Goal: Task Accomplishment & Management: Manage account settings

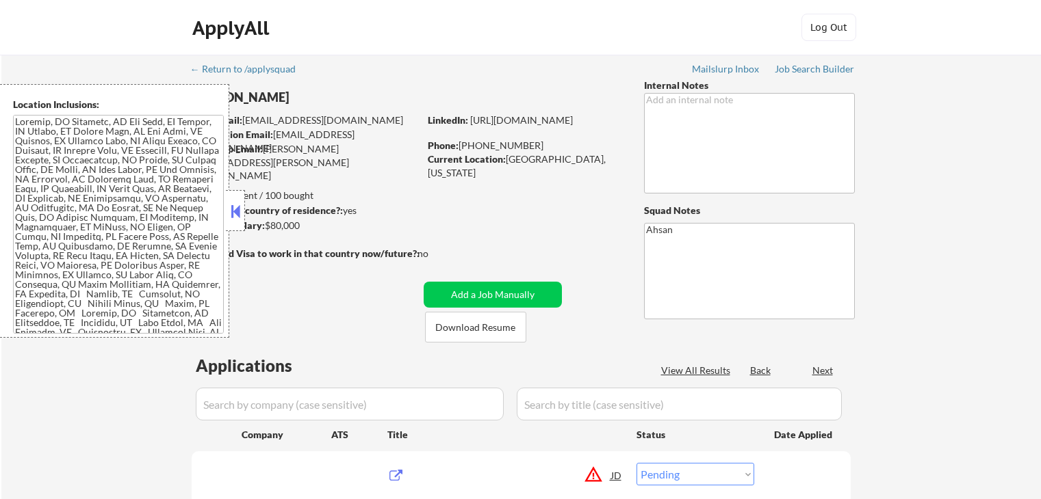
select select ""pending""
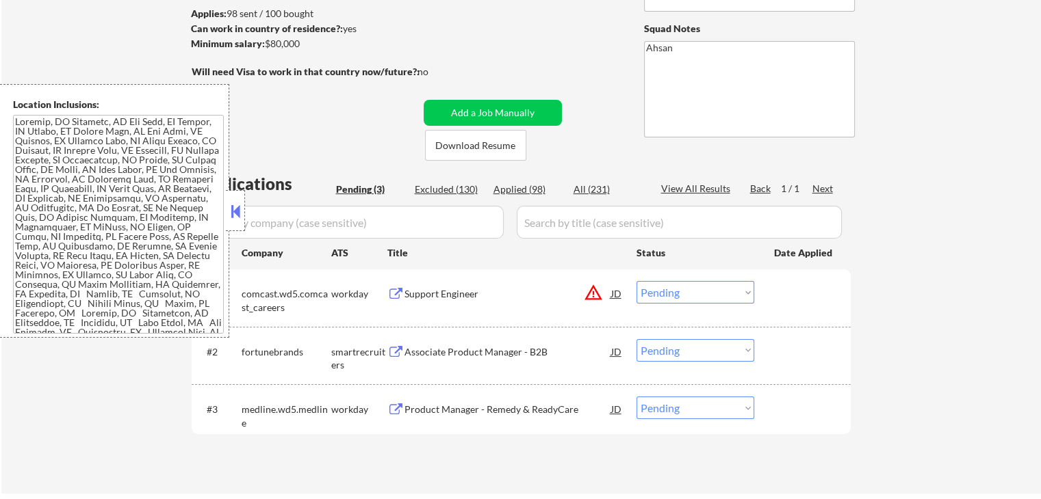
scroll to position [274, 0]
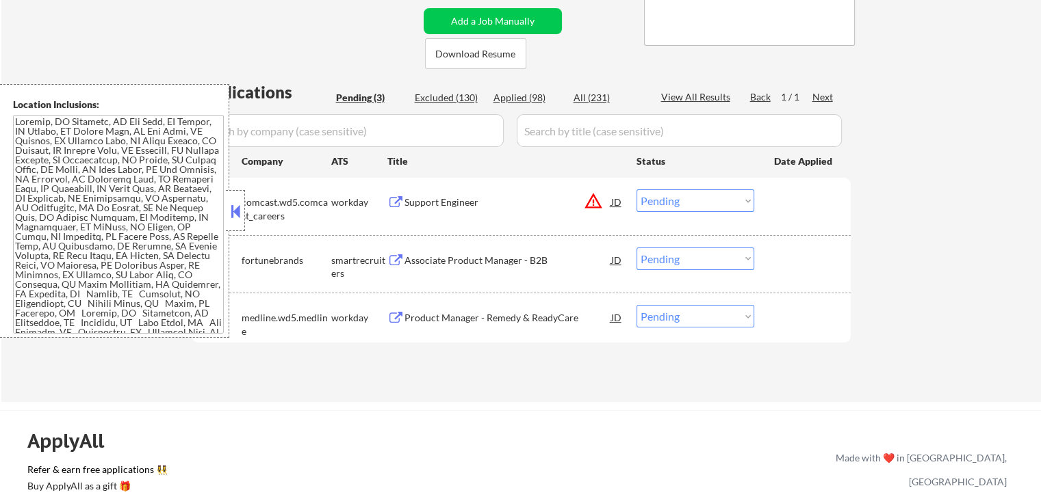
click at [387, 263] on button at bounding box center [395, 260] width 17 height 13
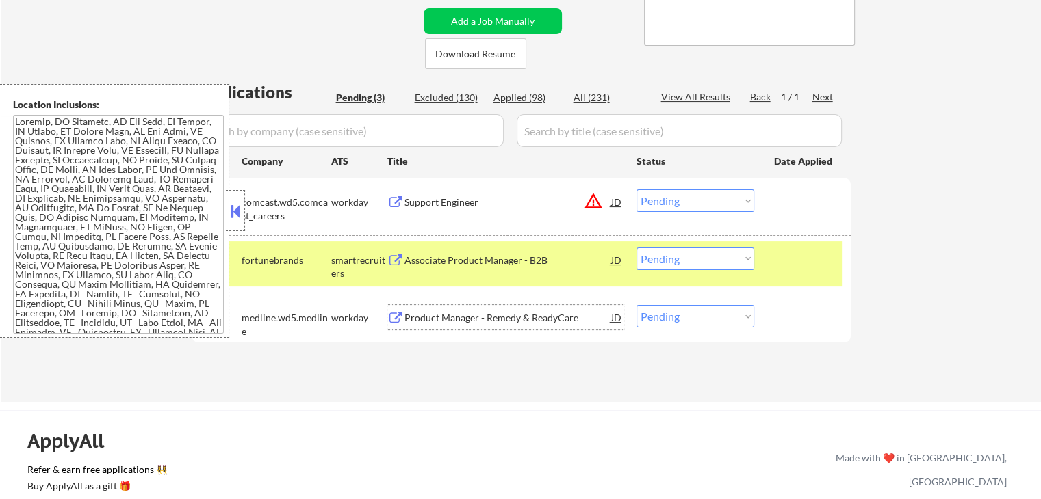
click at [457, 318] on div "Product Manager - Remedy & ReadyCare" at bounding box center [507, 318] width 207 height 14
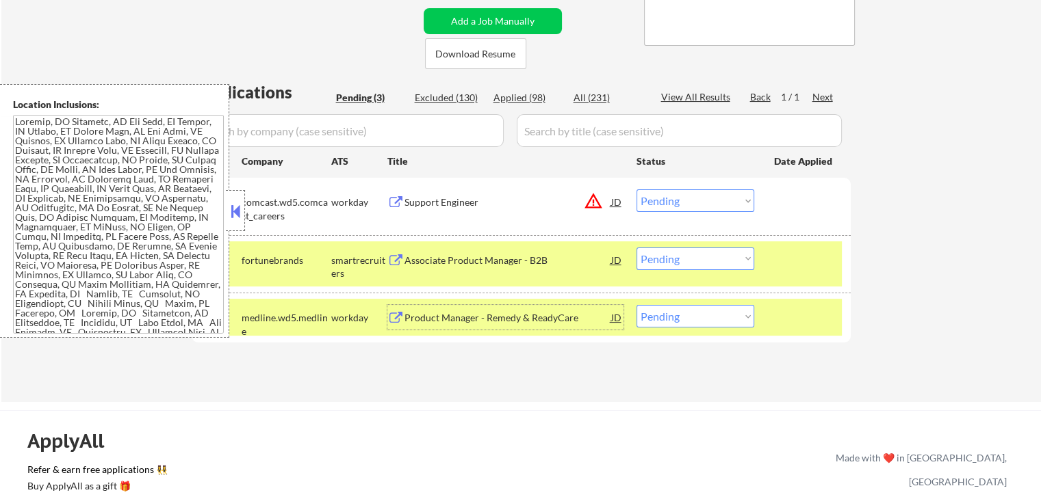
click at [678, 263] on select "Choose an option... Pending Applied Excluded (Questions) Excluded (Expired) Exc…" at bounding box center [695, 259] width 118 height 23
click at [636, 248] on select "Choose an option... Pending Applied Excluded (Questions) Excluded (Expired) Exc…" at bounding box center [695, 259] width 118 height 23
select select ""pending""
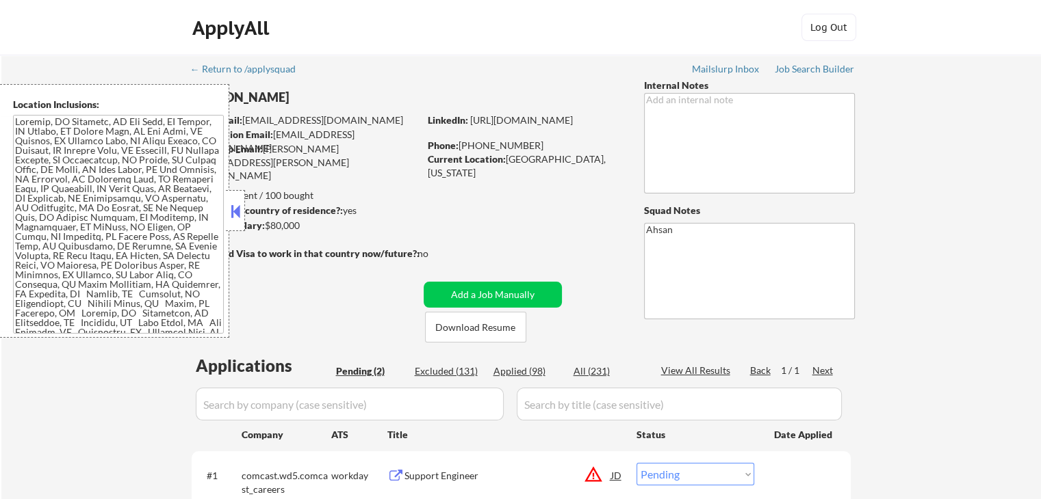
scroll to position [182, 0]
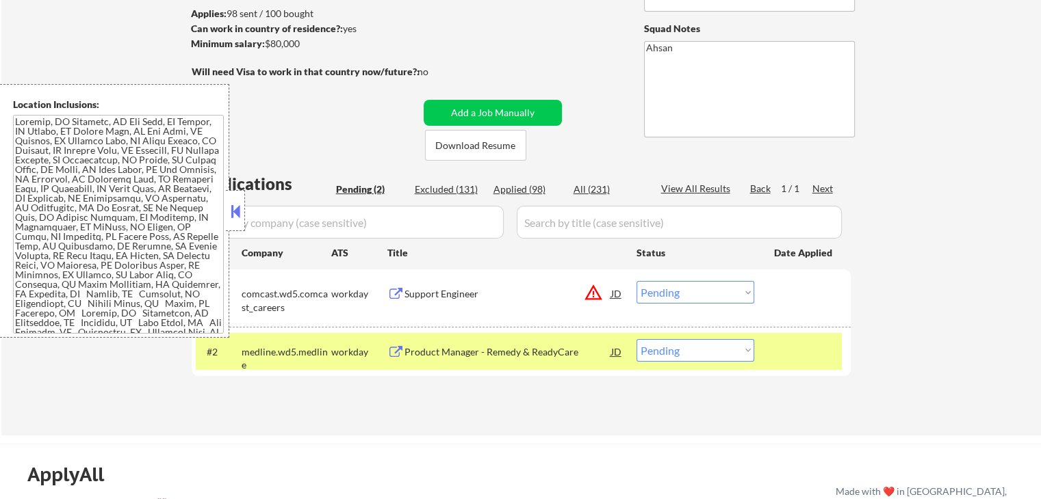
click at [434, 296] on div "Support Engineer" at bounding box center [507, 294] width 207 height 14
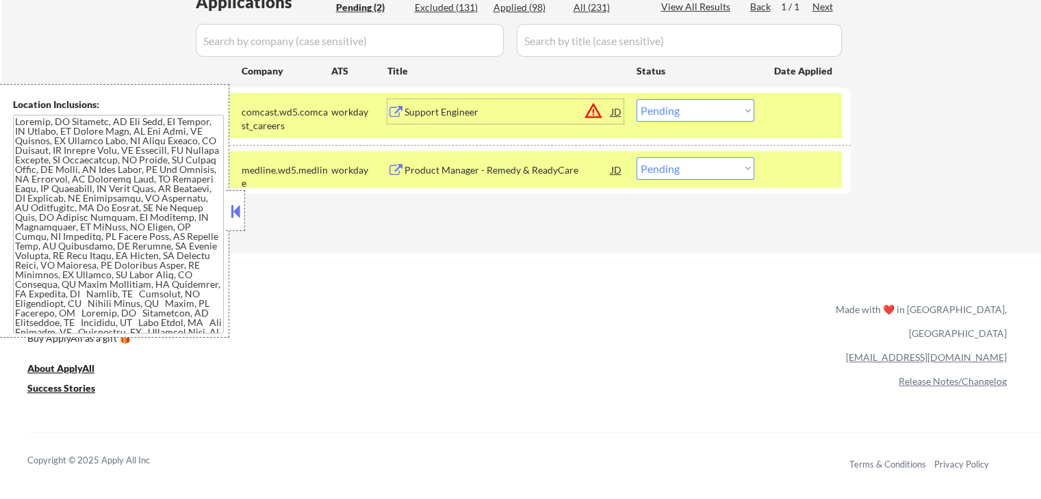
scroll to position [365, 0]
click at [690, 111] on select "Choose an option... Pending Applied Excluded (Questions) Excluded (Expired) Exc…" at bounding box center [695, 110] width 118 height 23
click at [636, 99] on select "Choose an option... Pending Applied Excluded (Questions) Excluded (Expired) Exc…" at bounding box center [695, 110] width 118 height 23
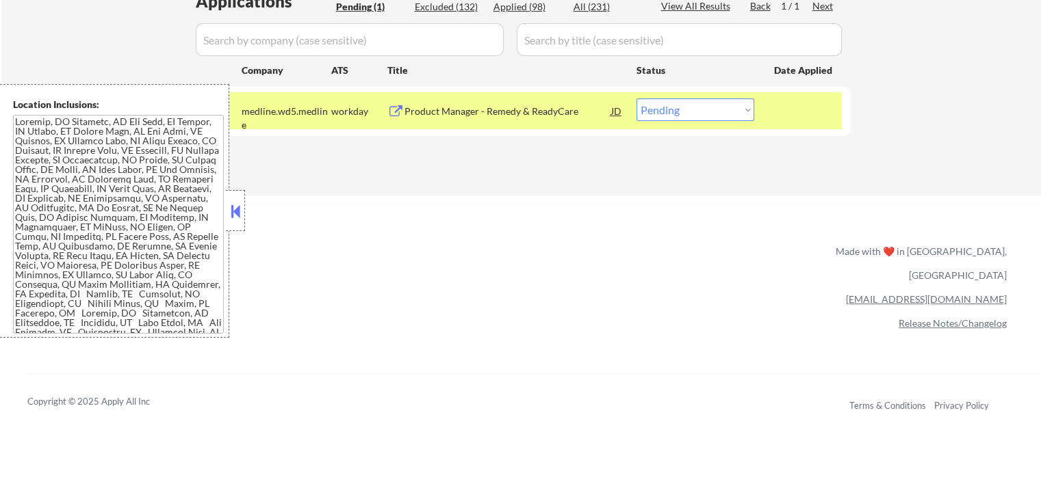
click at [707, 110] on select "Choose an option... Pending Applied Excluded (Questions) Excluded (Expired) Exc…" at bounding box center [695, 110] width 118 height 23
select select ""applied""
click at [636, 99] on select "Choose an option... Pending Applied Excluded (Questions) Excluded (Expired) Exc…" at bounding box center [695, 110] width 118 height 23
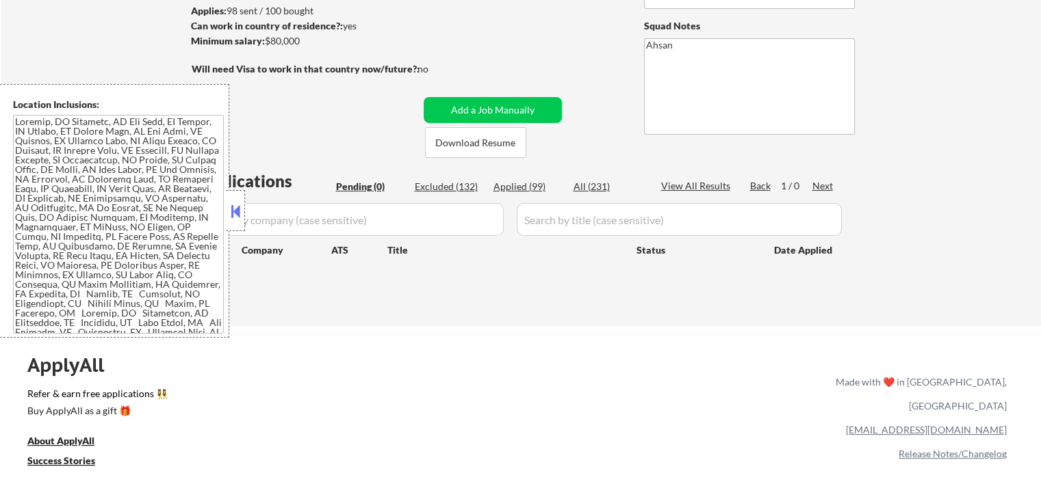
scroll to position [182, 0]
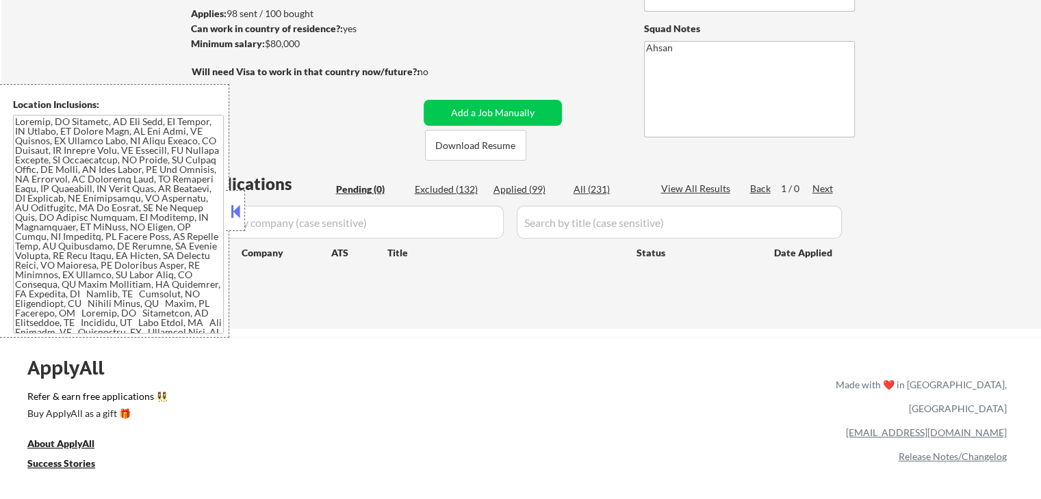
click at [443, 187] on div "Excluded (132)" at bounding box center [449, 190] width 68 height 14
select select ""excluded__expired_""
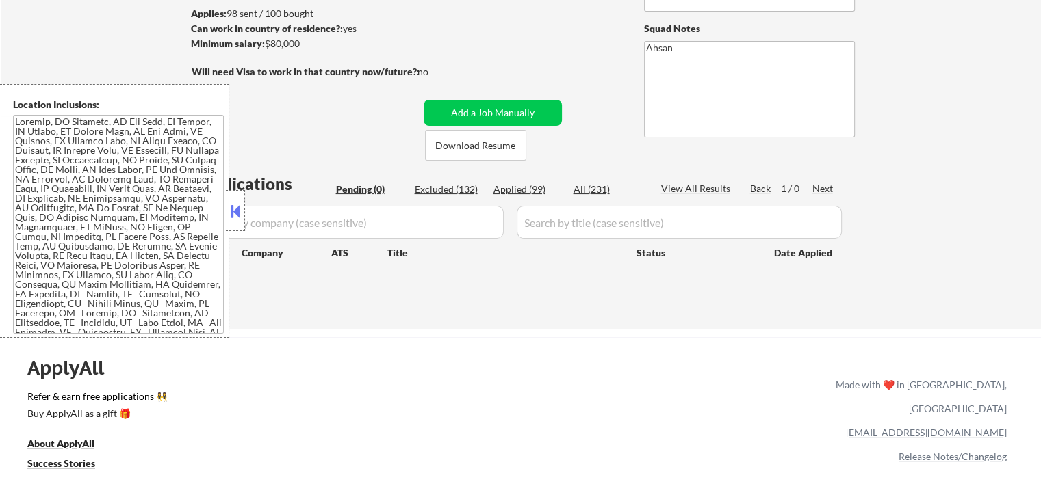
select select ""excluded__salary_""
select select ""excluded__expired_""
select select ""excluded__location_""
select select ""excluded__salary_""
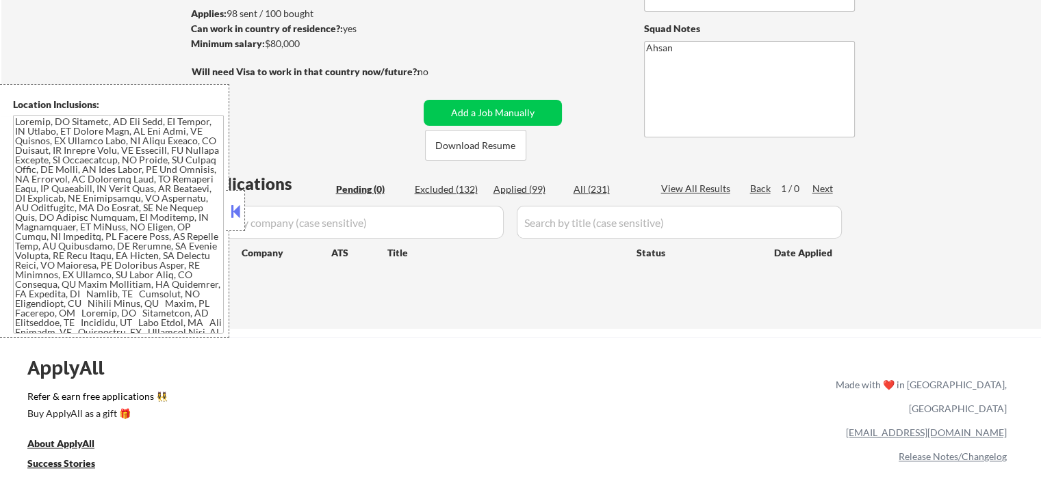
select select ""excluded__location_""
select select ""excluded__expired_""
select select ""excluded__location_""
select select ""excluded__expired_""
select select ""excluded""
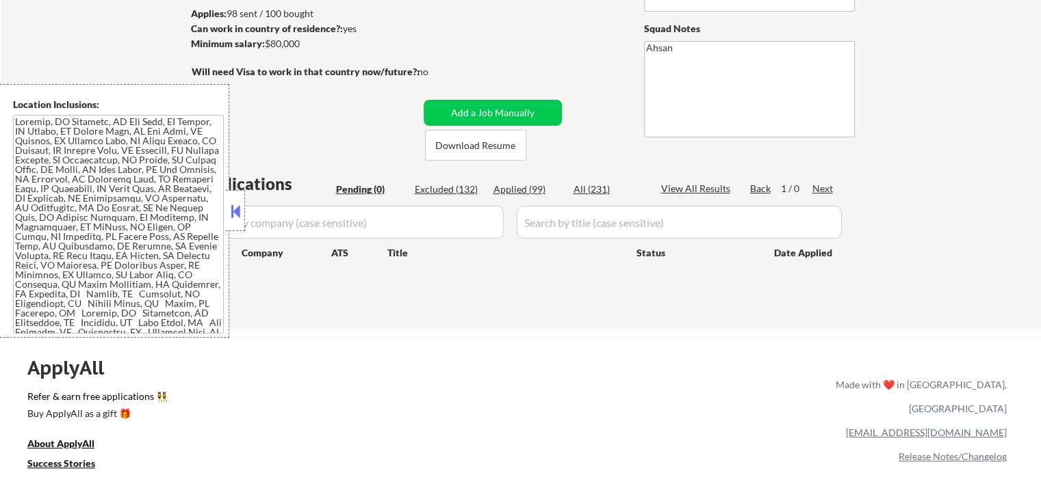
select select ""excluded__location_""
select select ""excluded__expired_""
select select ""excluded__location_""
select select ""excluded__expired_""
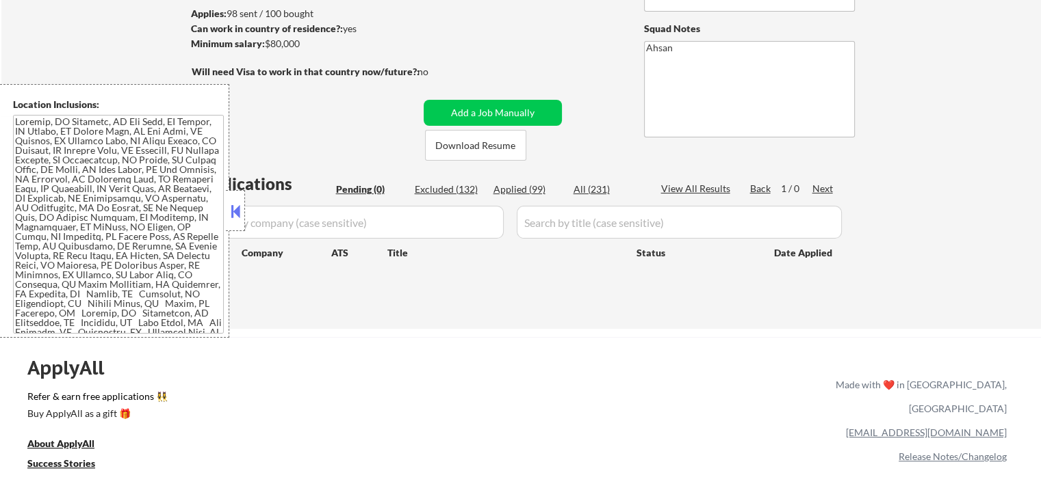
select select ""excluded""
select select ""excluded__location_""
select select ""excluded__expired_""
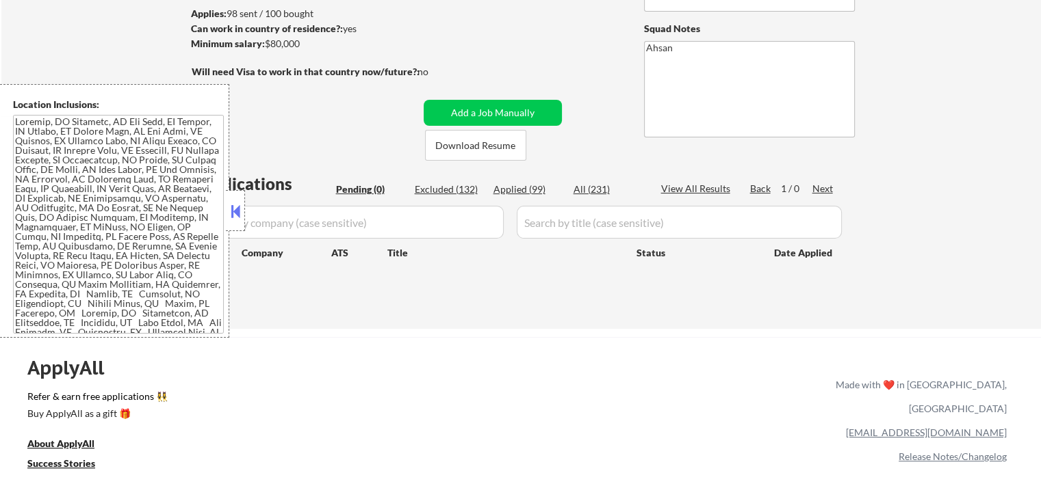
select select ""excluded""
select select ""excluded__location_""
select select ""excluded""
select select ""excluded__salary_""
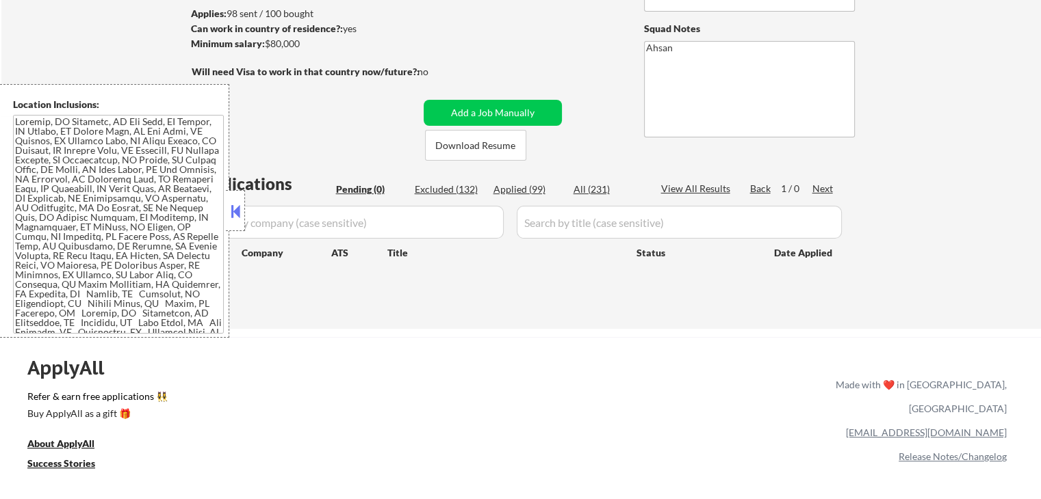
select select ""excluded__salary_""
select select ""excluded__other_""
select select ""excluded__expired_""
select select ""excluded""
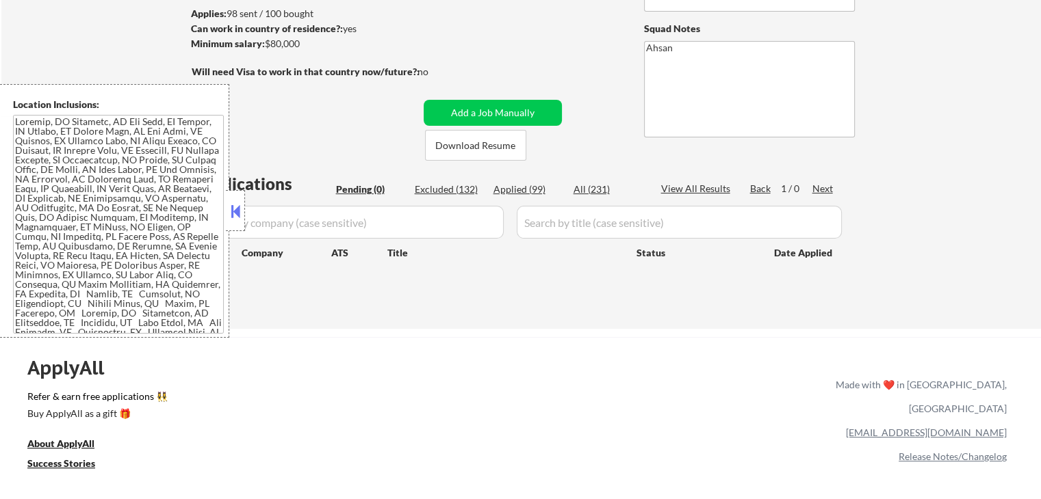
select select ""excluded""
select select ""excluded__location_""
select select ""excluded__expired_""
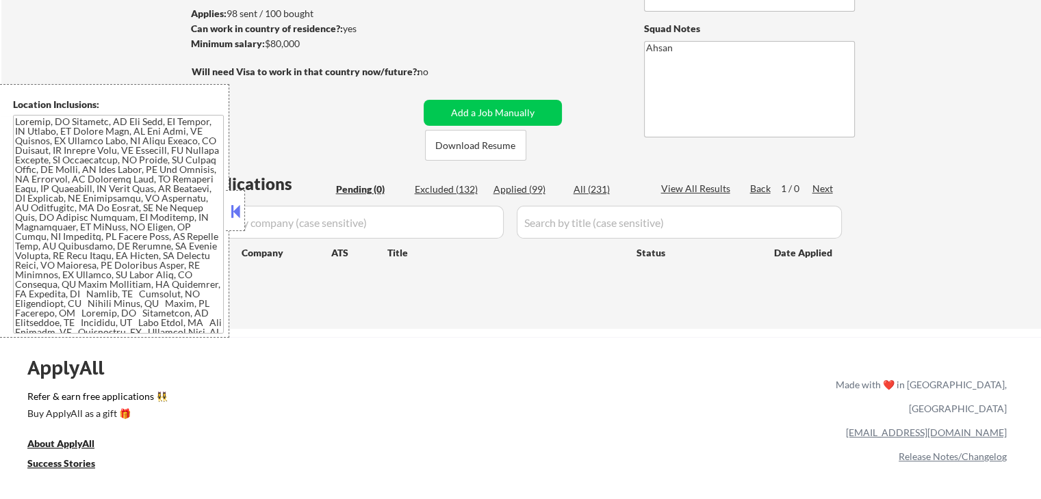
select select ""excluded""
select select ""excluded__expired_""
select select ""excluded__other_""
select select ""excluded__location_""
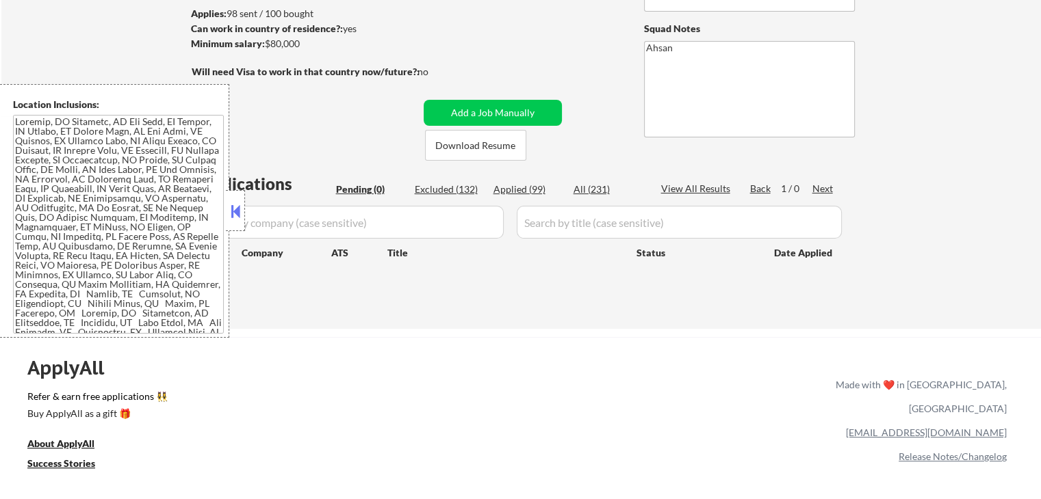
select select ""excluded__expired_""
select select ""excluded""
select select ""excluded__location_""
select select ""excluded""
select select ""excluded__expired_""
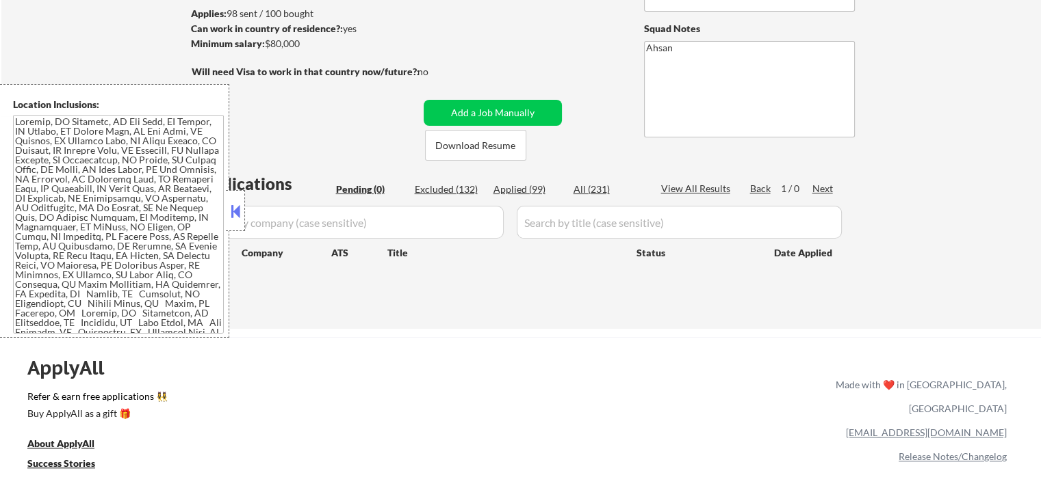
select select ""excluded__expired_""
select select ""excluded__location_""
select select ""excluded__salary_""
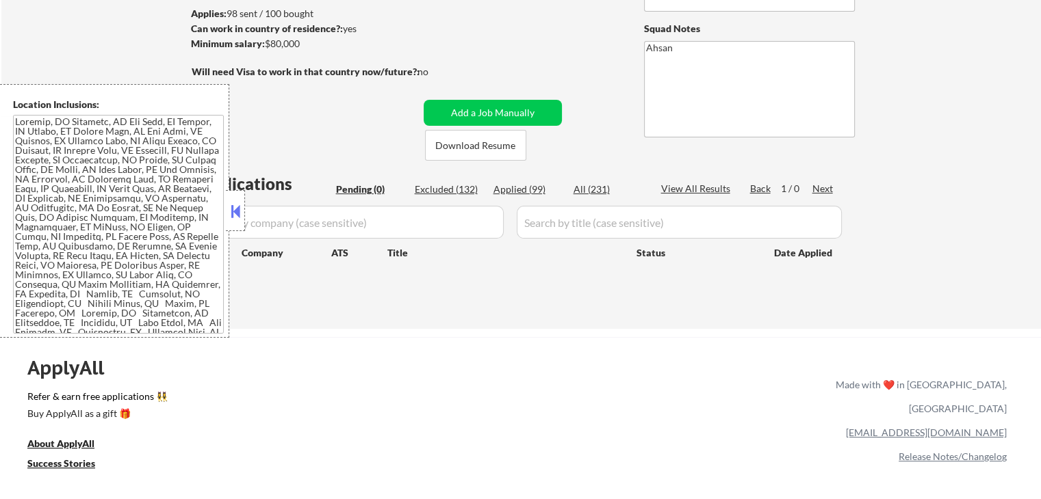
select select ""excluded__expired_""
select select ""excluded__salary_""
select select ""excluded__expired_""
select select ""excluded""
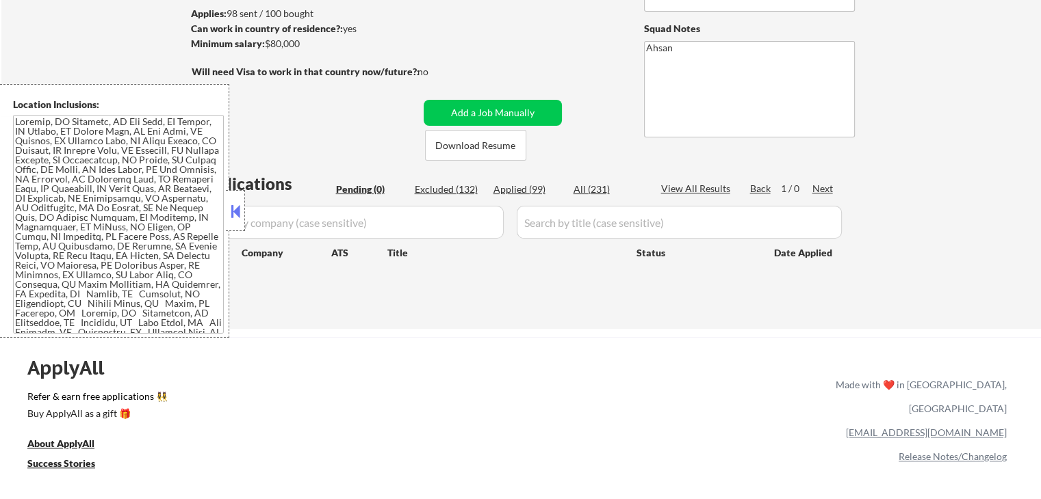
select select ""excluded""
select select ""excluded__expired_""
select select ""excluded__other_""
select select ""excluded__expired_""
select select ""excluded__other_""
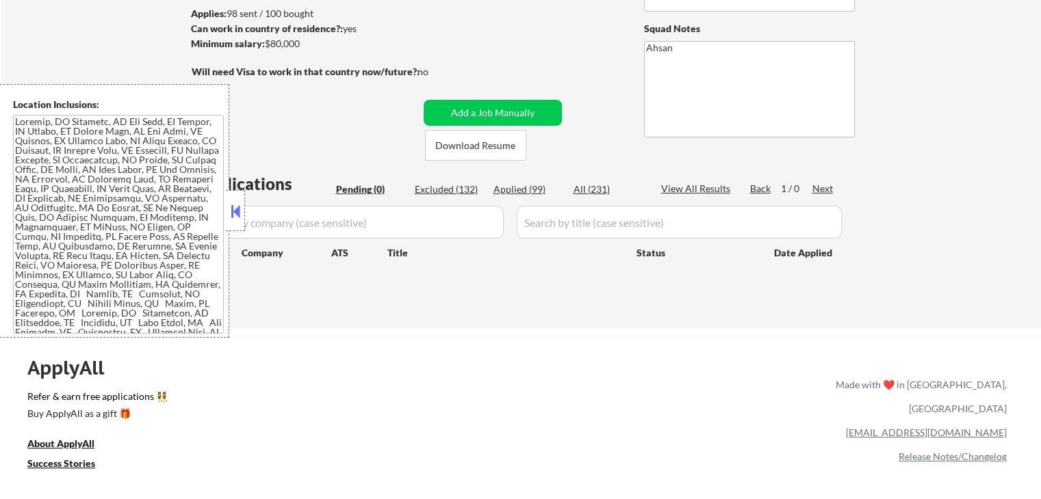
select select ""excluded__expired_""
select select ""excluded__location_""
select select ""excluded__expired_""
select select ""excluded__location_""
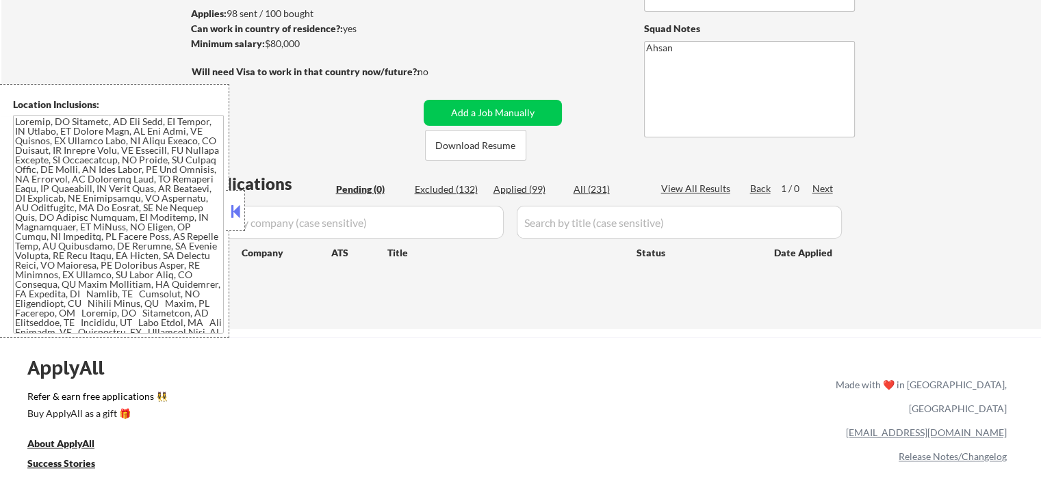
select select ""excluded__salary_""
select select ""excluded""
select select ""excluded__salary_""
select select ""excluded""
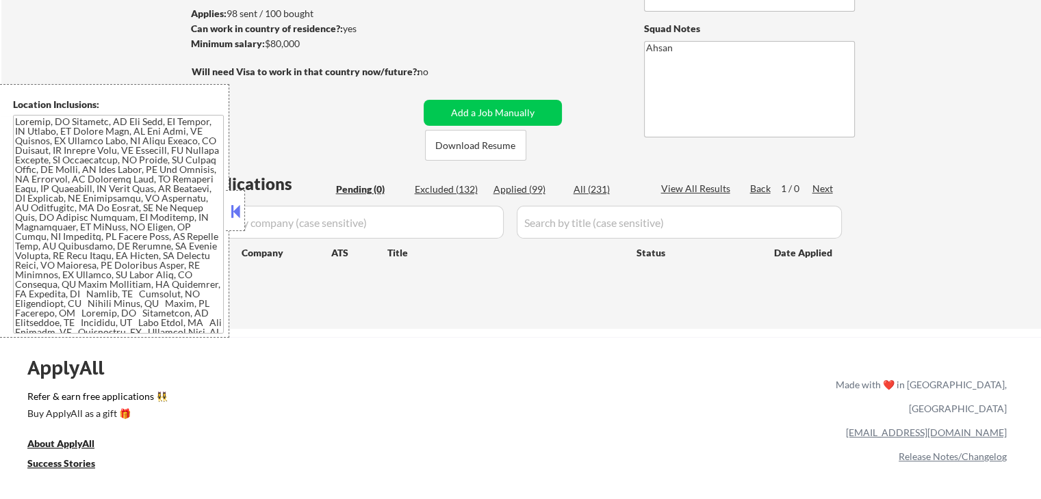
select select ""excluded""
select select ""excluded__salary_""
select select ""excluded""
select select ""excluded__location_""
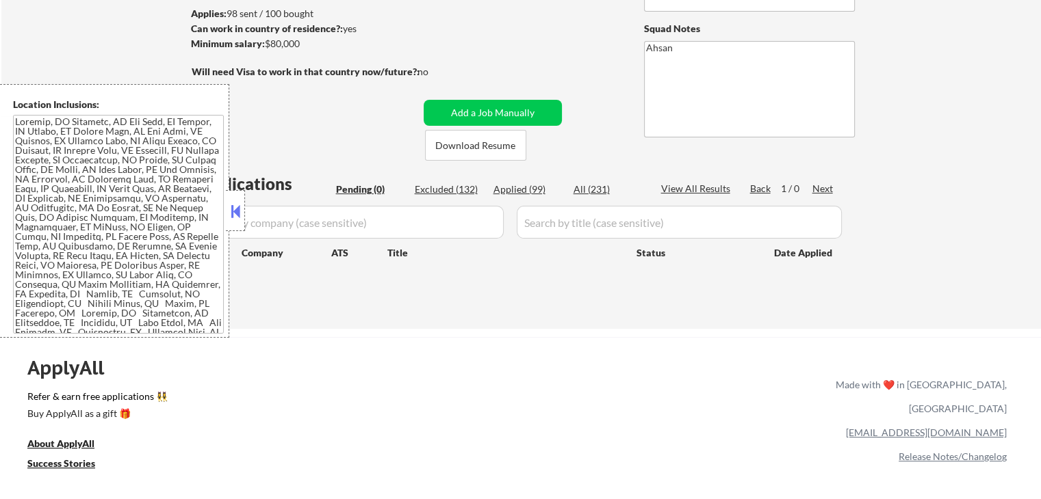
select select ""excluded__expired_""
select select ""excluded__location_""
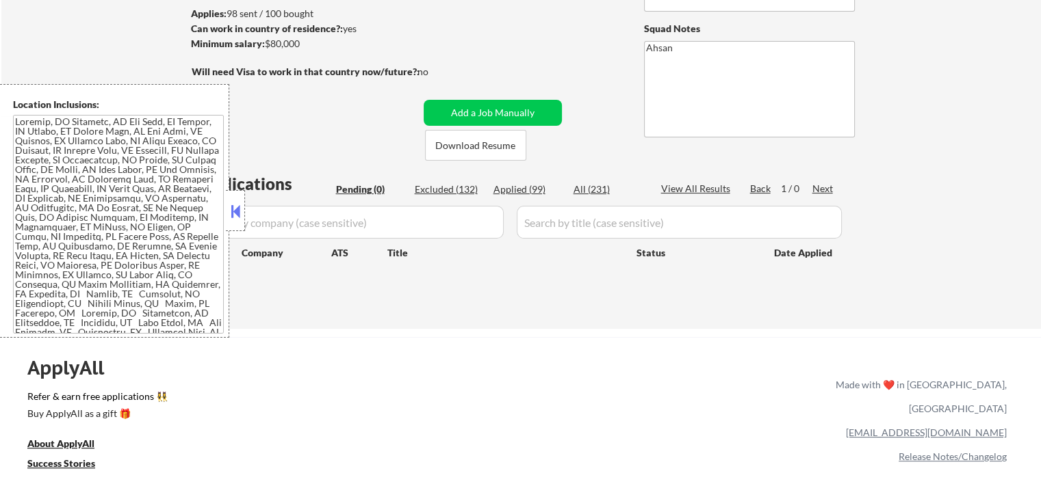
select select ""excluded__location_""
select select ""excluded__expired_""
select select ""excluded""
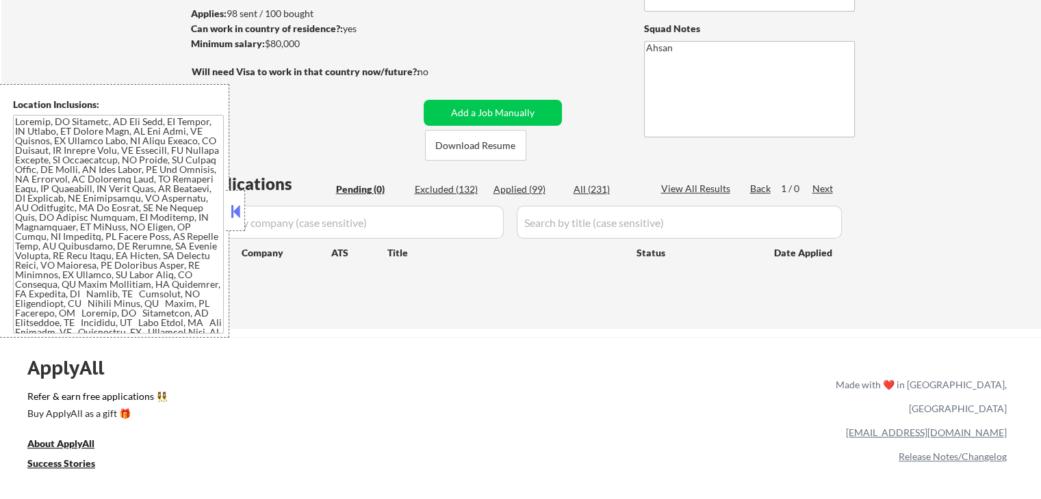
select select ""excluded__expired_""
select select ""excluded__salary_""
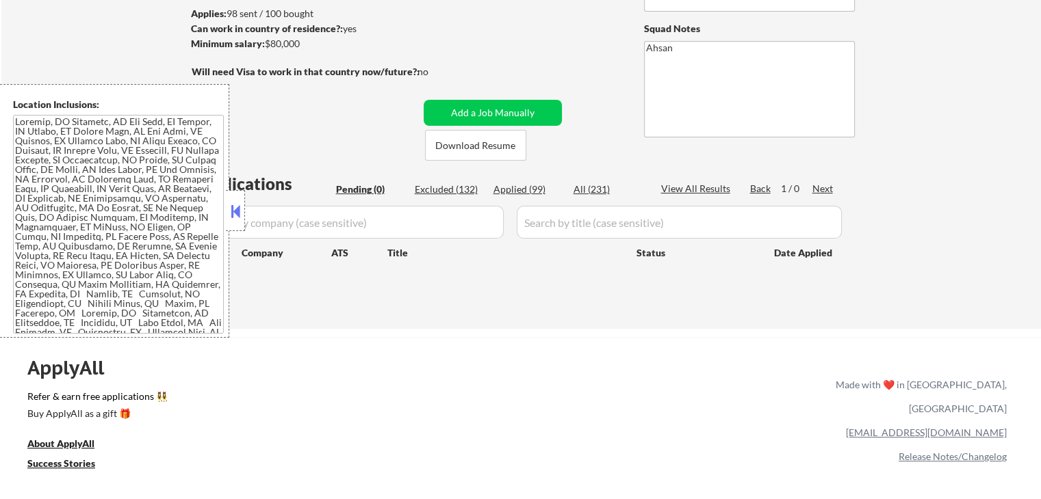
select select ""excluded__location_""
select select ""excluded__expired_""
select select ""excluded__location_""
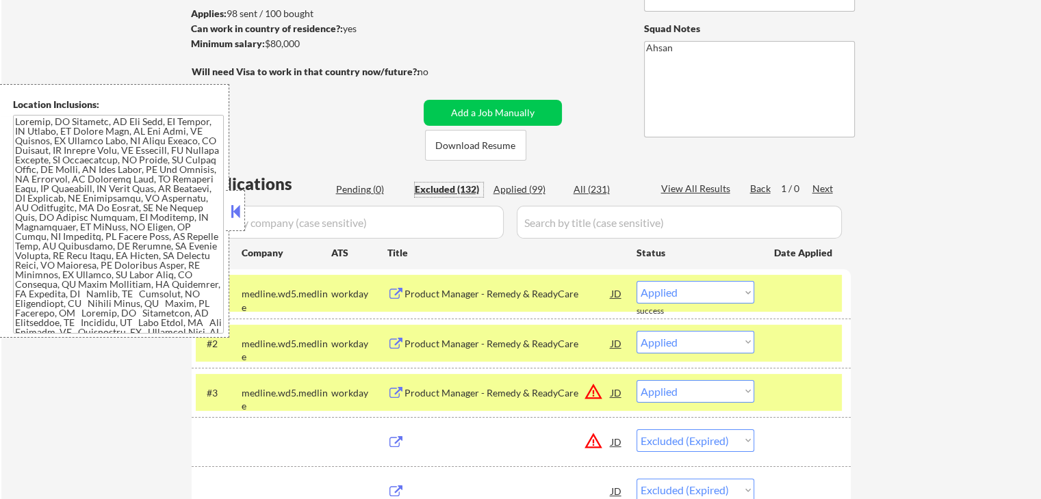
select select ""excluded__expired_""
select select ""excluded__other_""
select select ""excluded__location_""
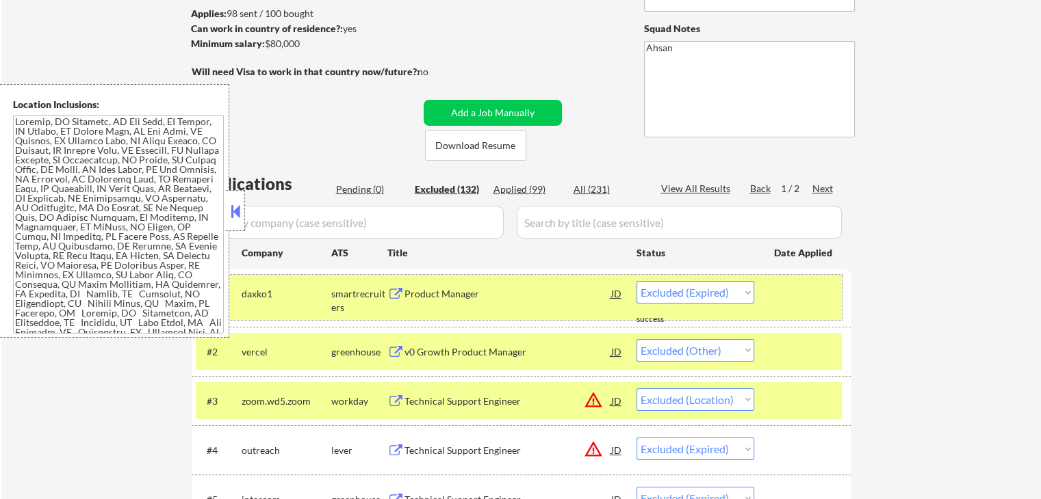
click at [829, 299] on div at bounding box center [804, 293] width 60 height 25
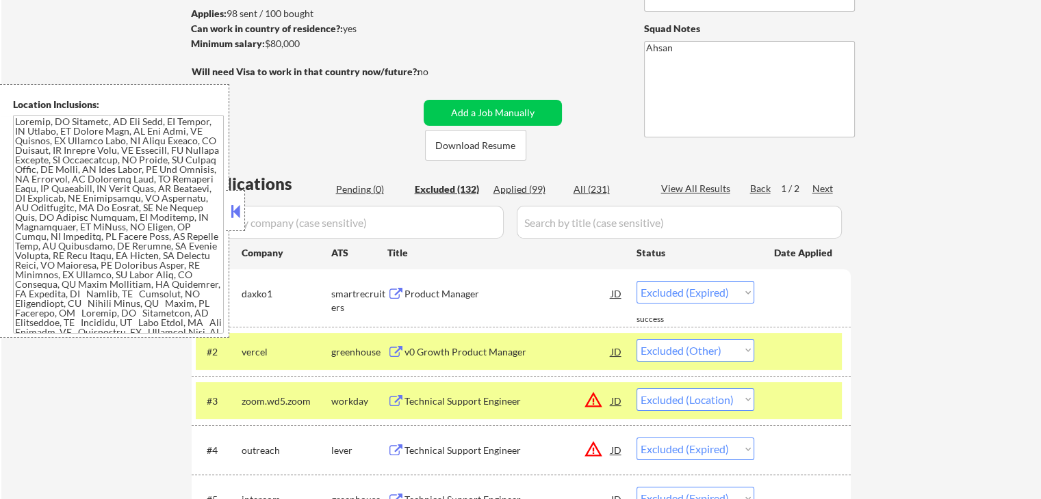
click at [832, 346] on div at bounding box center [804, 351] width 60 height 25
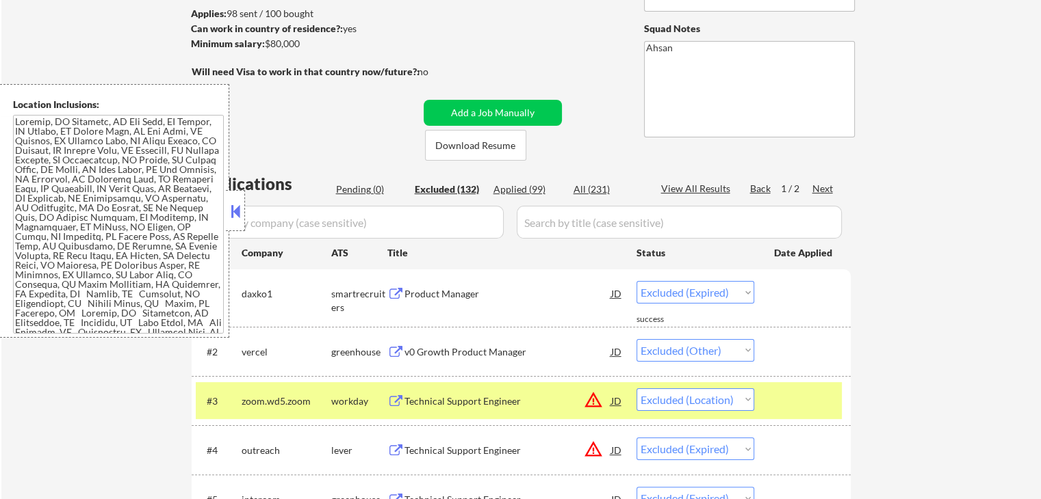
click at [824, 392] on div at bounding box center [804, 401] width 60 height 25
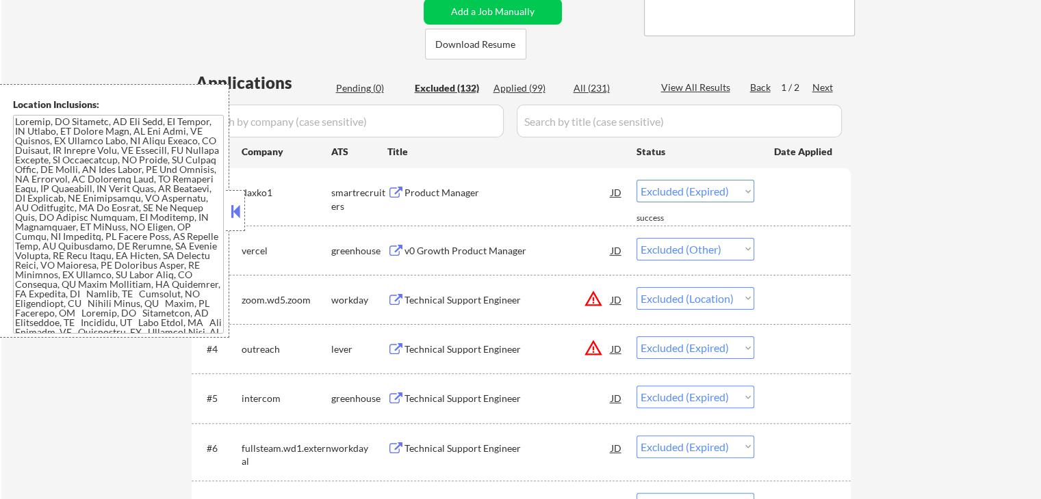
scroll to position [365, 0]
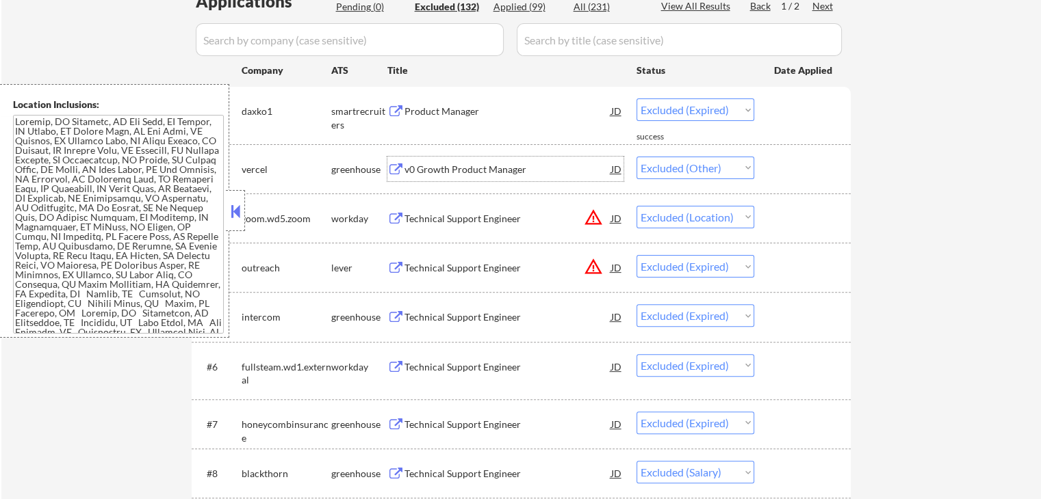
click at [491, 170] on div "v0 Growth Product Manager" at bounding box center [507, 170] width 207 height 14
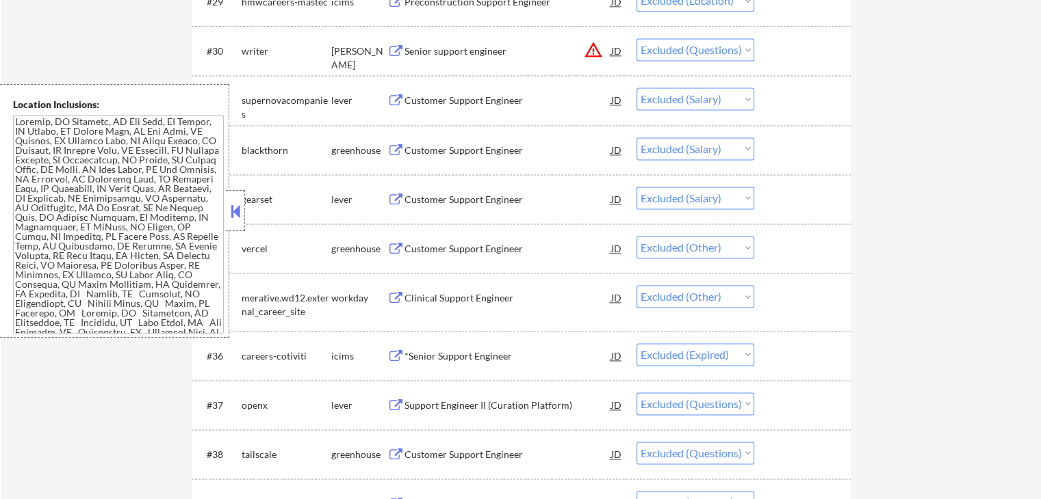
scroll to position [2006, 0]
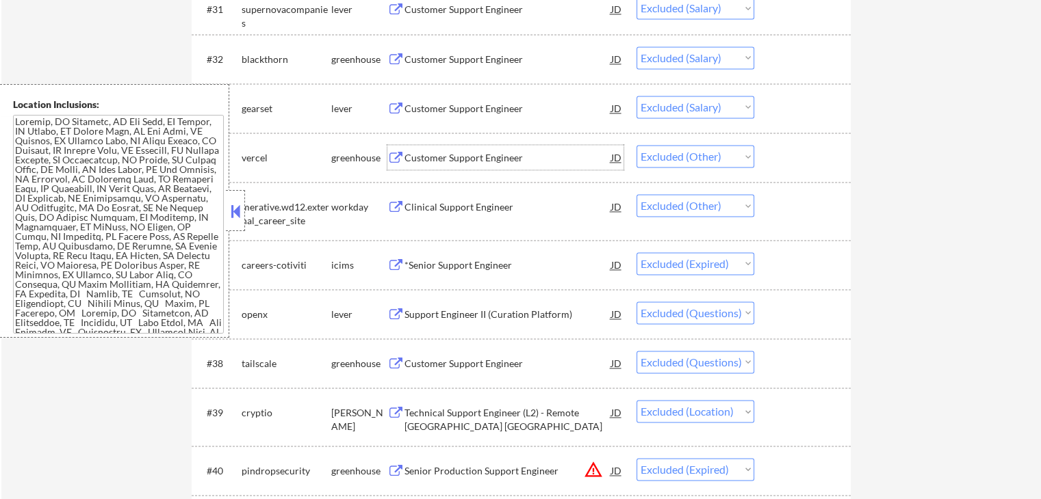
click at [478, 159] on div "Customer Support Engineer" at bounding box center [507, 158] width 207 height 14
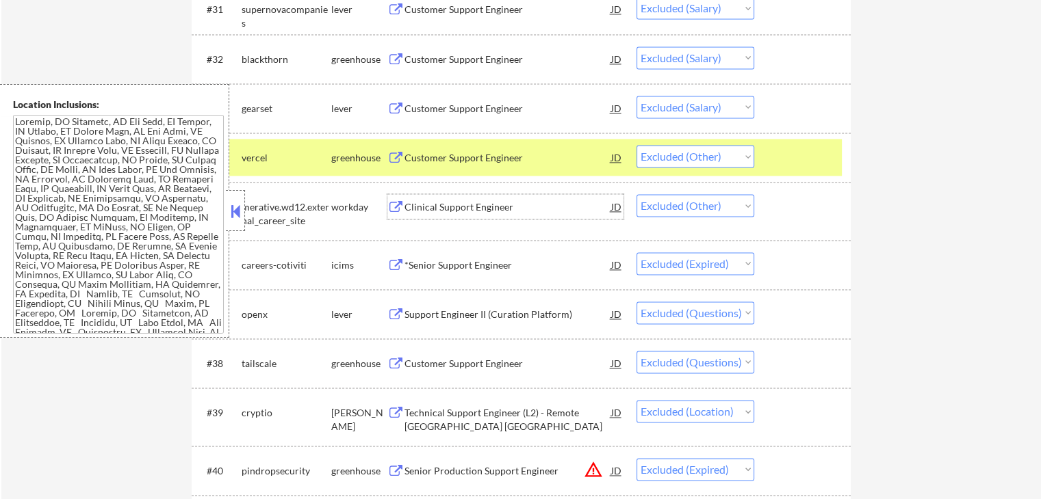
click at [464, 205] on div "Clinical Support Engineer" at bounding box center [507, 207] width 207 height 14
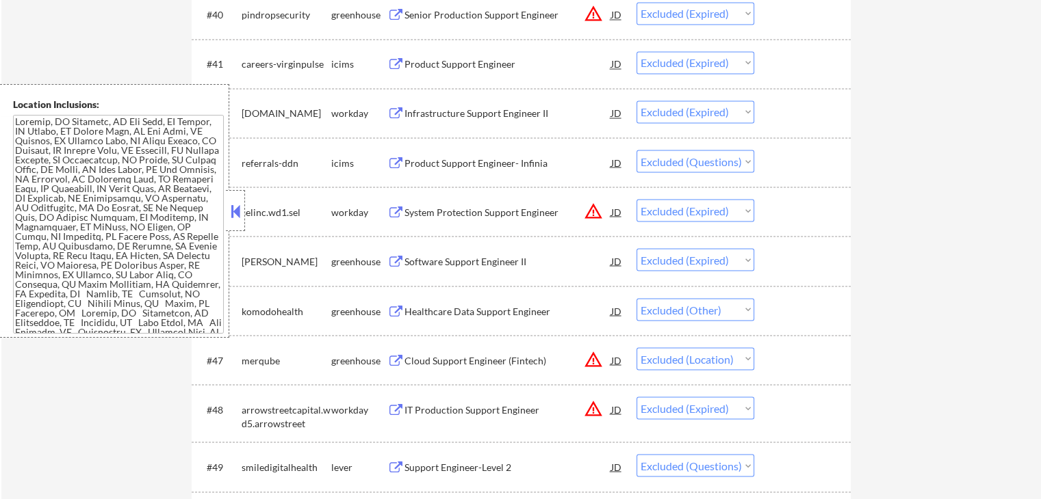
scroll to position [2554, 0]
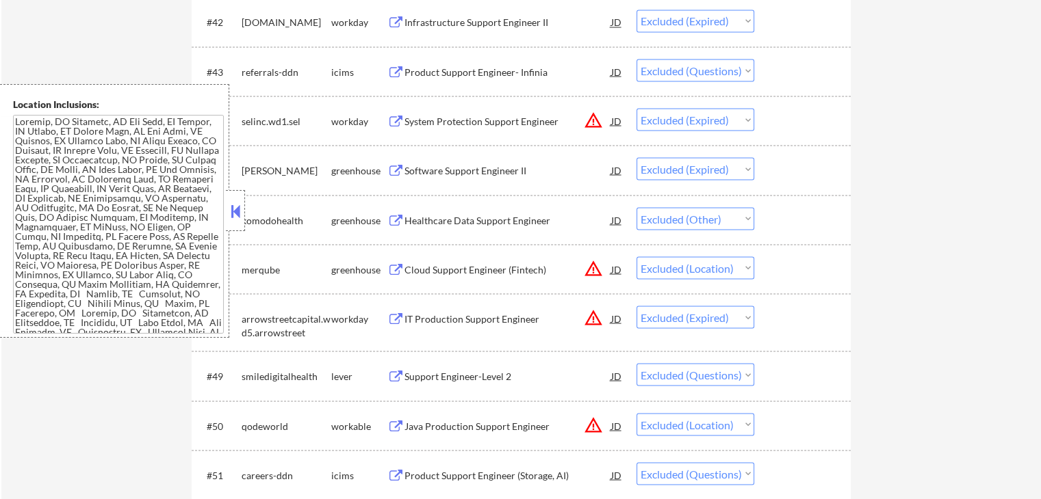
click at [478, 226] on div "Healthcare Data Support Engineer" at bounding box center [507, 220] width 207 height 14
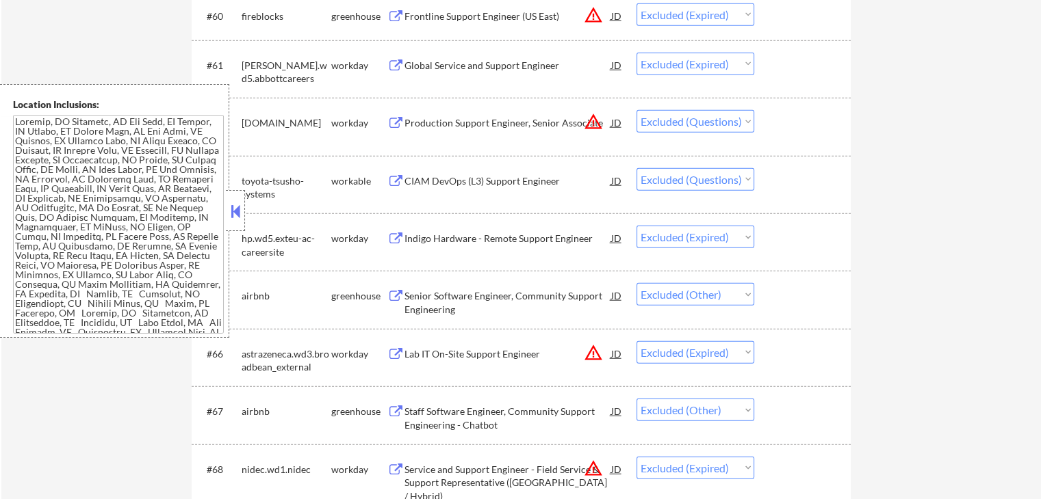
scroll to position [3557, 0]
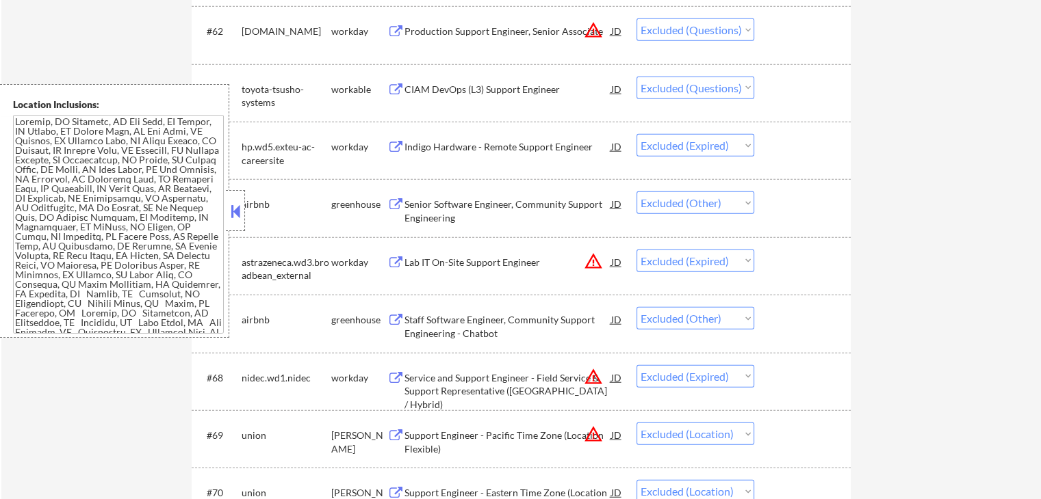
click at [473, 211] on div "Senior Software Engineer, Community Support Engineering" at bounding box center [507, 211] width 207 height 27
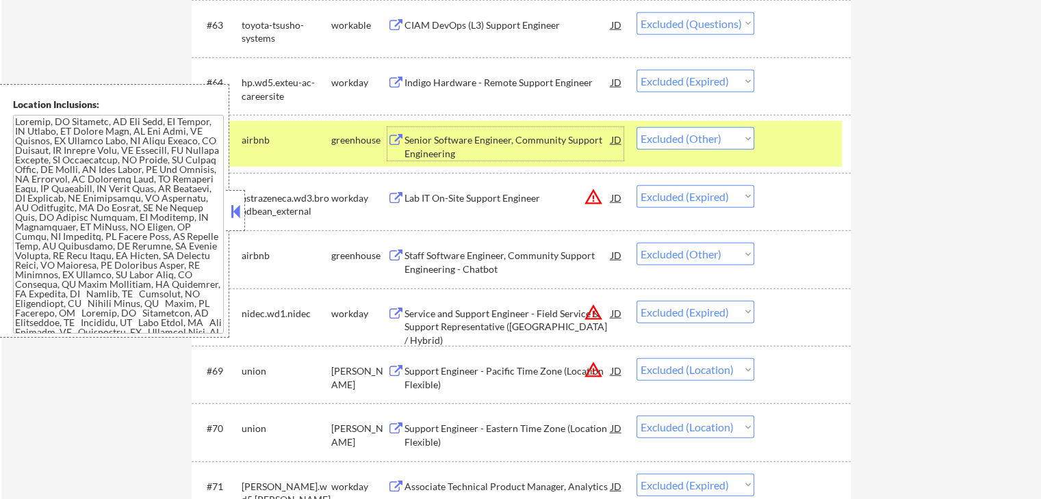
scroll to position [3648, 0]
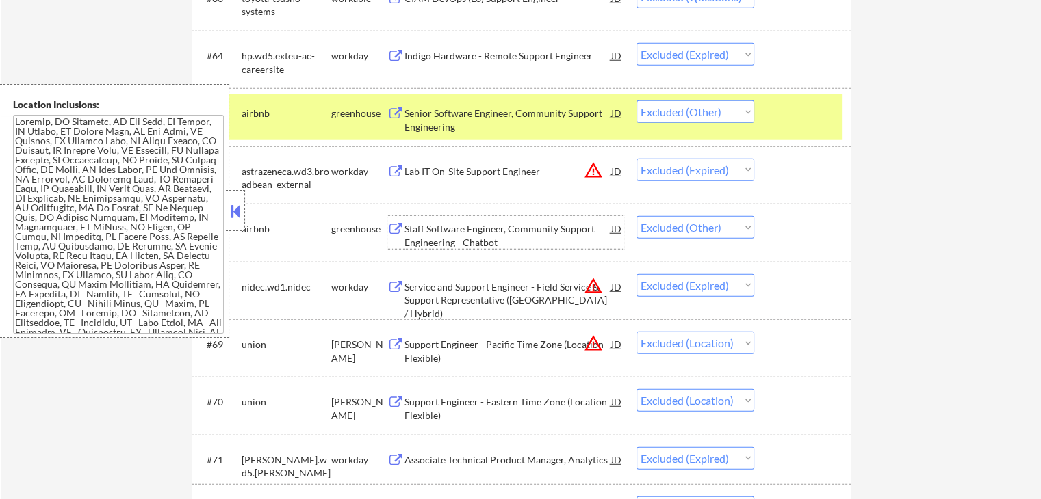
click at [442, 229] on div "Staff Software Engineer, Community Support Engineering - Chatbot" at bounding box center [507, 235] width 207 height 27
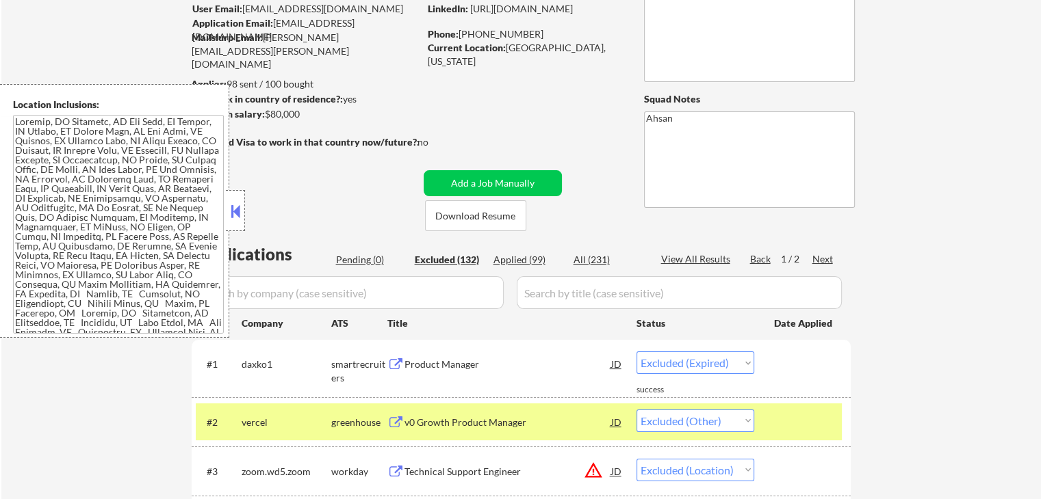
scroll to position [91, 0]
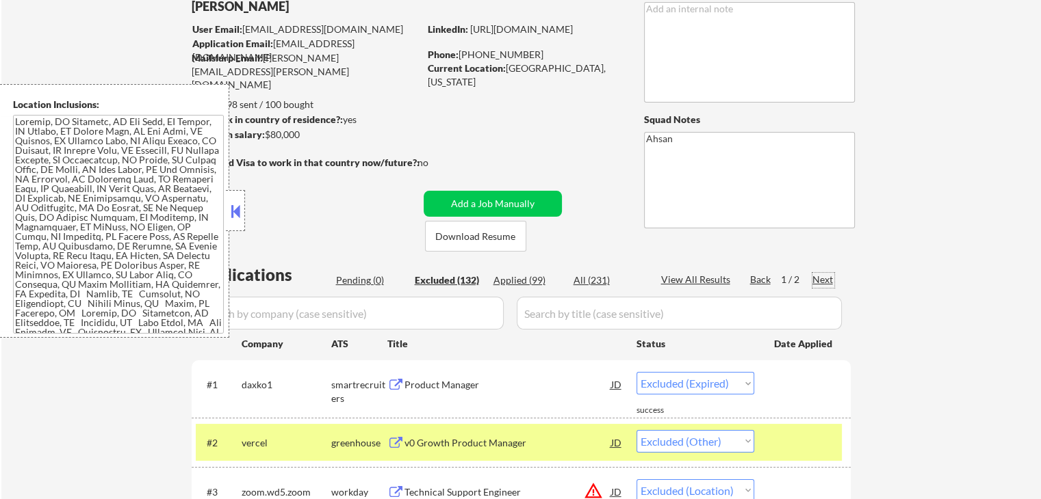
click at [821, 278] on div "Next" at bounding box center [823, 280] width 22 height 14
select select ""excluded__location_""
select select ""excluded__expired_""
select select ""excluded""
select select ""excluded__location_""
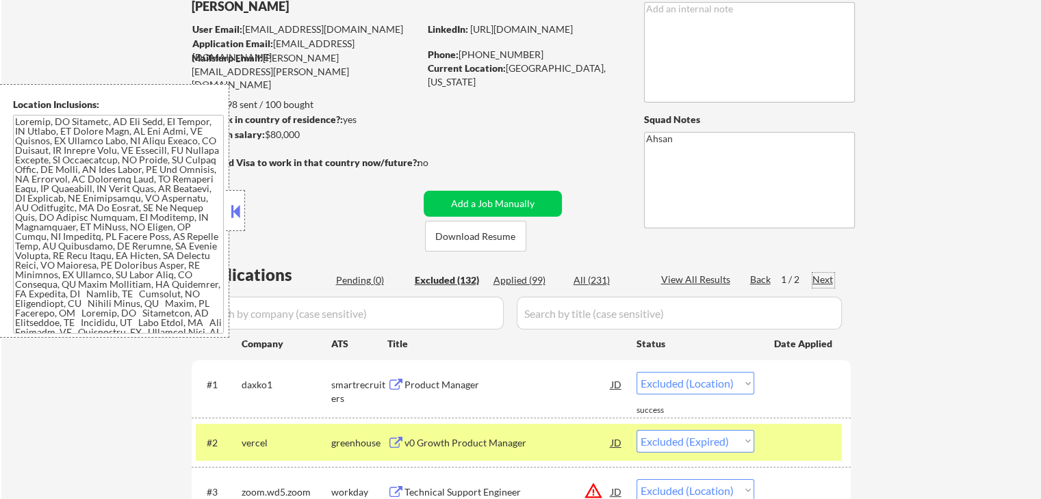
select select ""excluded__location_""
select select ""excluded__other_""
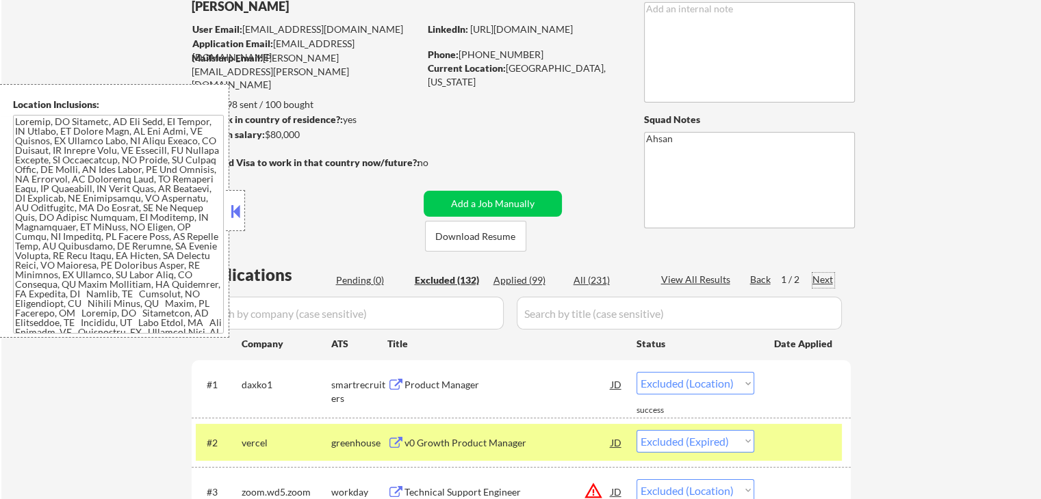
select select ""excluded__other_""
select select ""excluded""
select select ""excluded__location_""
select select ""excluded__other_""
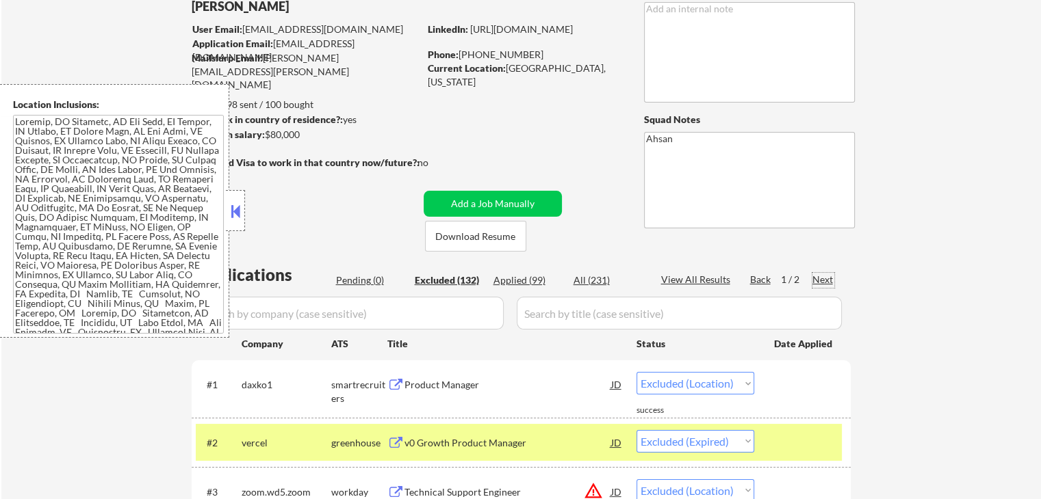
select select ""excluded__location_""
select select ""excluded__expired_""
select select ""excluded__other_""
select select ""excluded__location_""
select select ""excluded__other_""
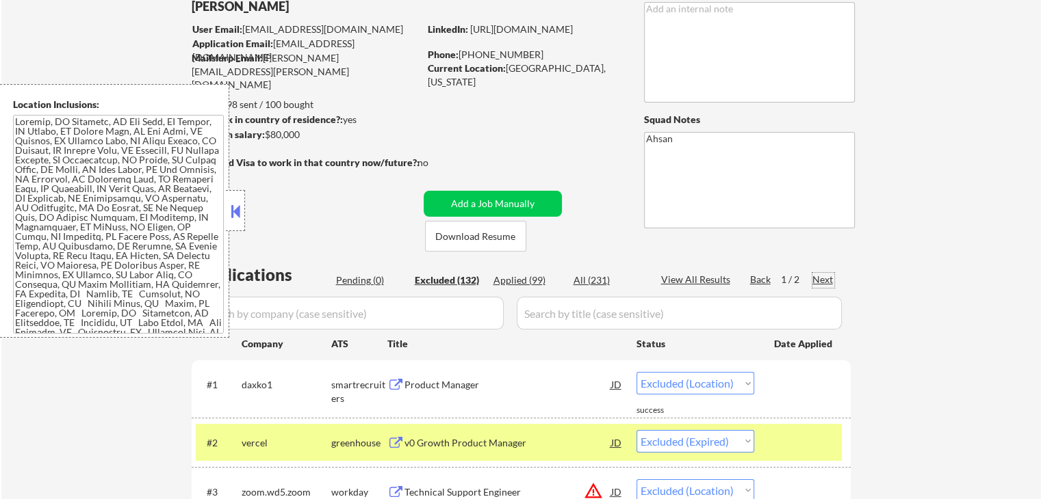
select select ""excluded__expired_""
select select ""excluded__other_""
select select ""excluded__location_""
select select ""excluded__expired_""
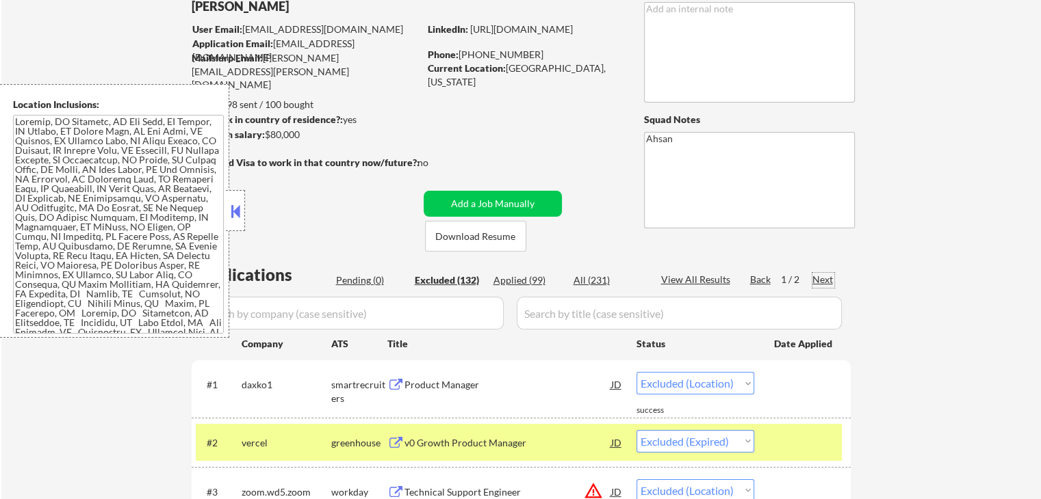
select select ""excluded__location_""
select select ""excluded__expired_""
select select ""excluded__location_""
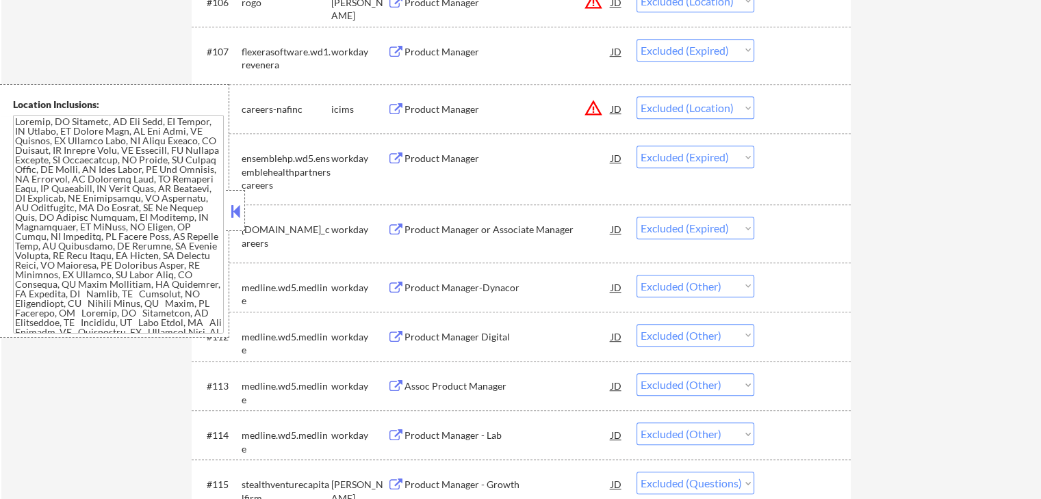
scroll to position [821, 0]
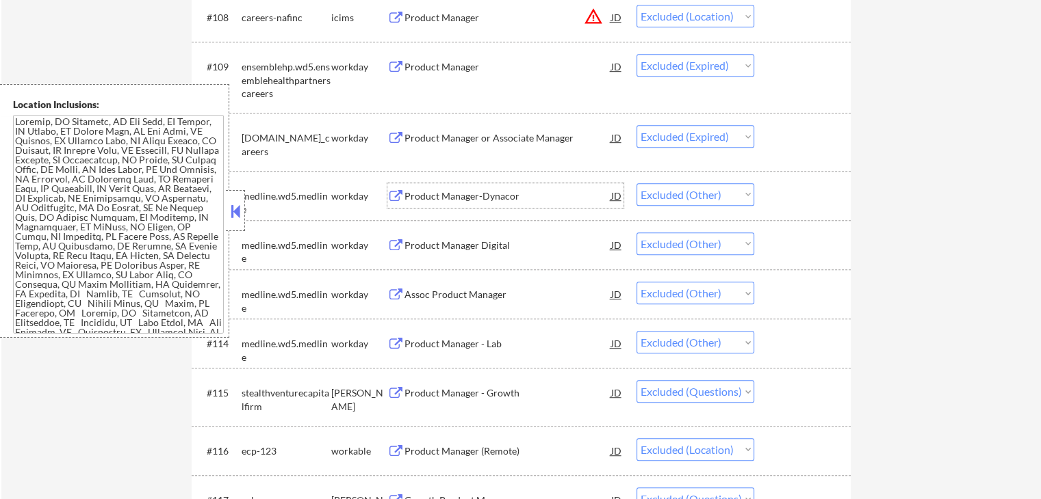
click at [427, 194] on div "Product Manager-Dynacor" at bounding box center [507, 196] width 207 height 14
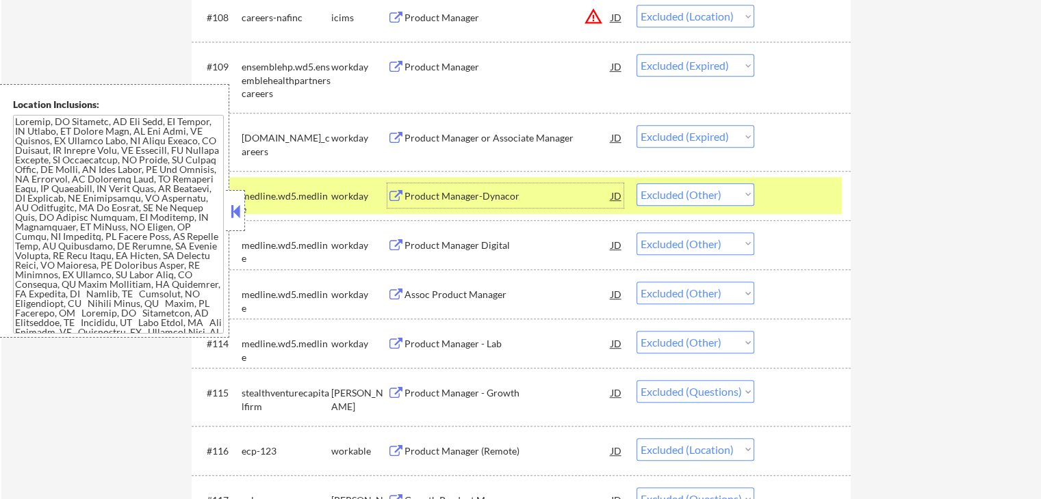
click at [485, 244] on div "Product Manager Digital" at bounding box center [507, 246] width 207 height 14
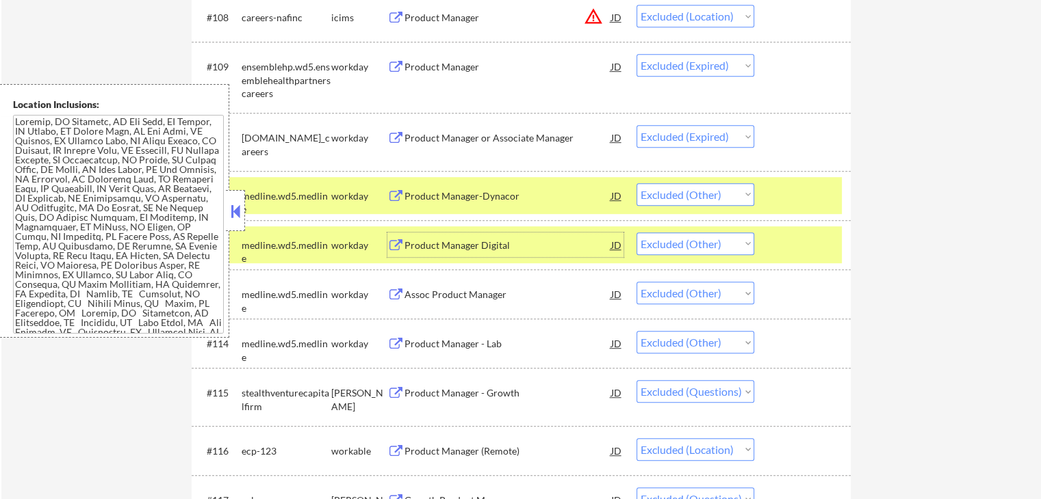
click at [473, 292] on div "Assoc Product Manager" at bounding box center [507, 295] width 207 height 14
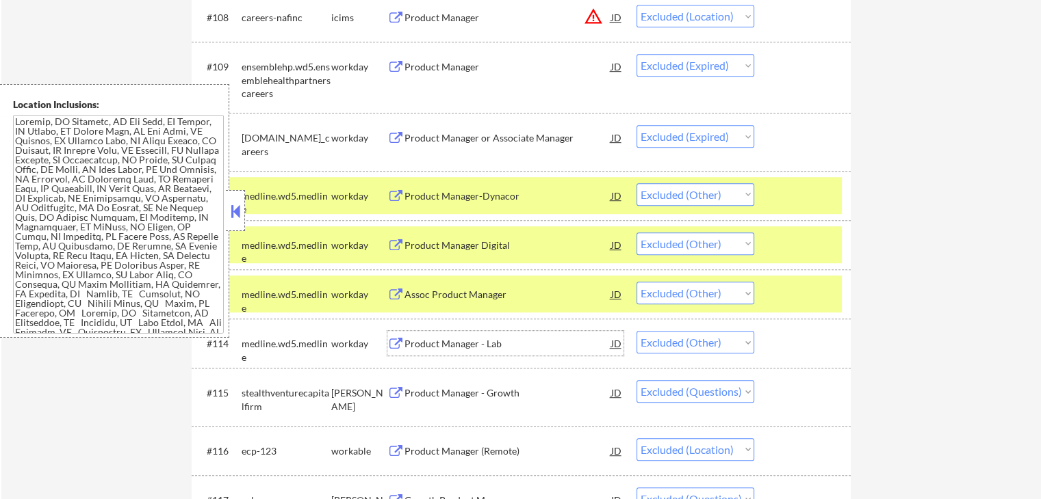
click at [473, 344] on div "Product Manager - Lab" at bounding box center [507, 344] width 207 height 14
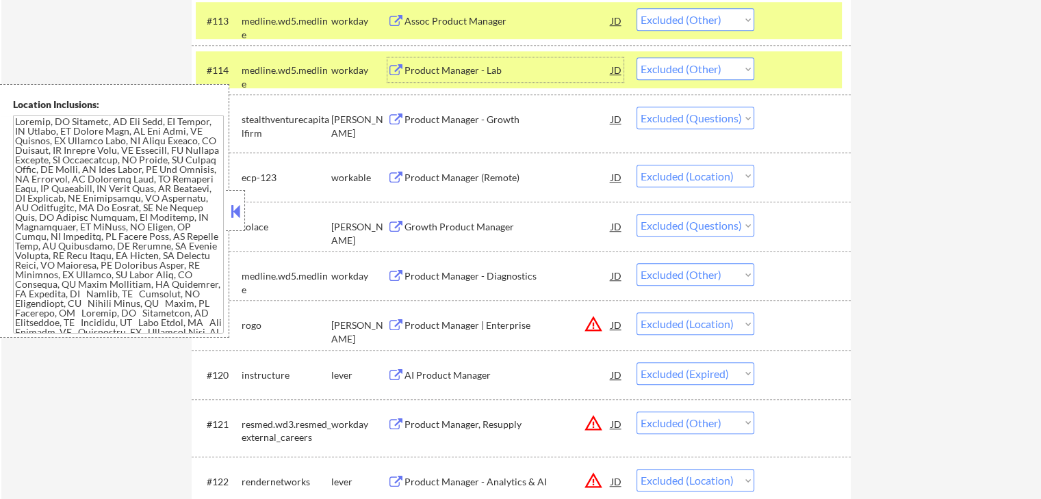
scroll to position [1186, 0]
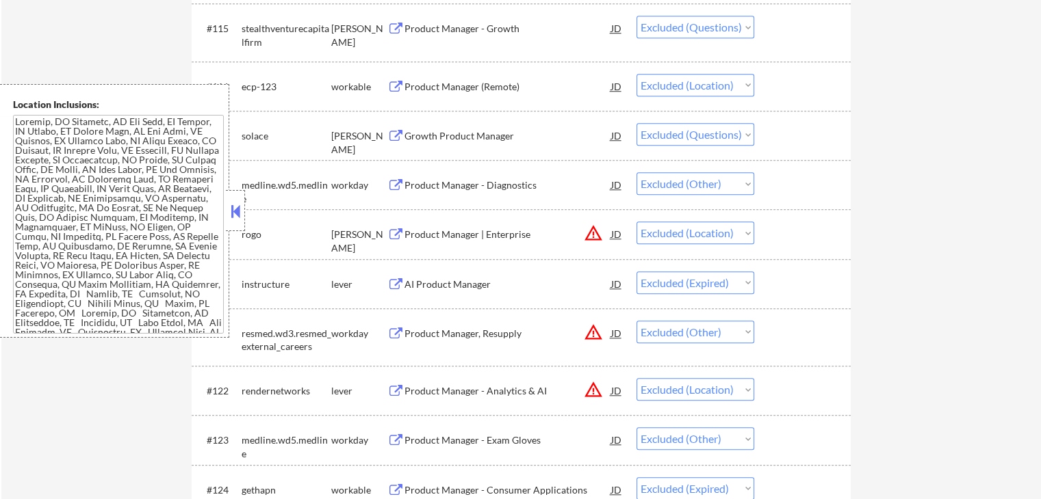
click at [432, 186] on div "Product Manager - Diagnostics" at bounding box center [507, 186] width 207 height 14
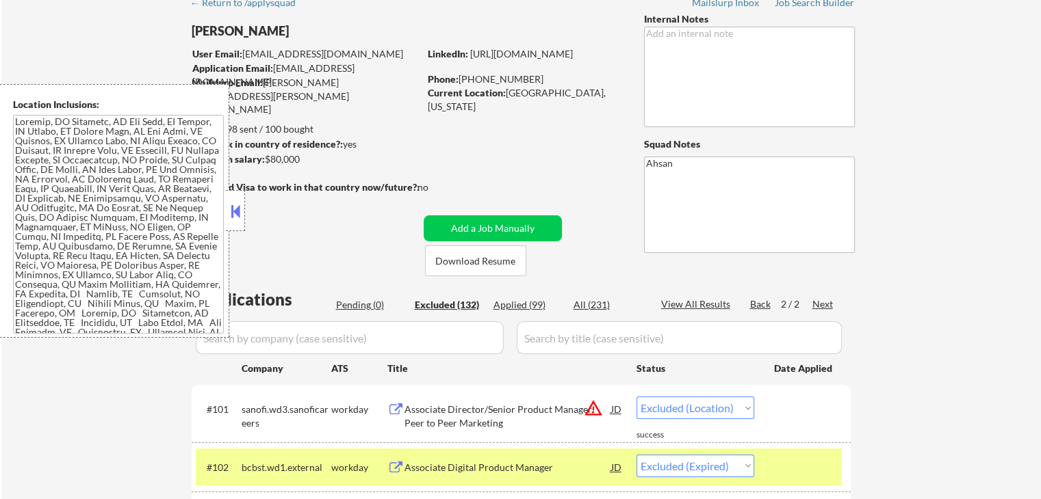
scroll to position [91, 0]
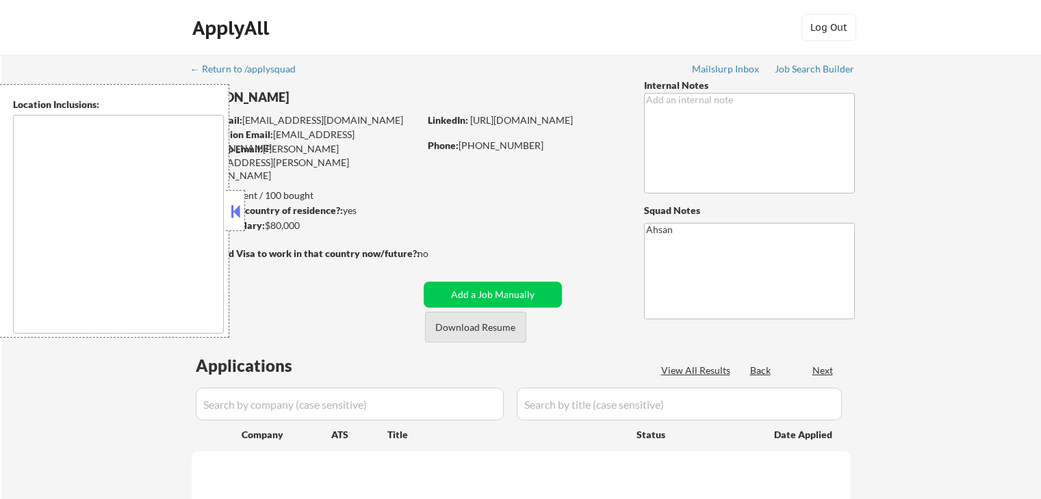
scroll to position [146, 0]
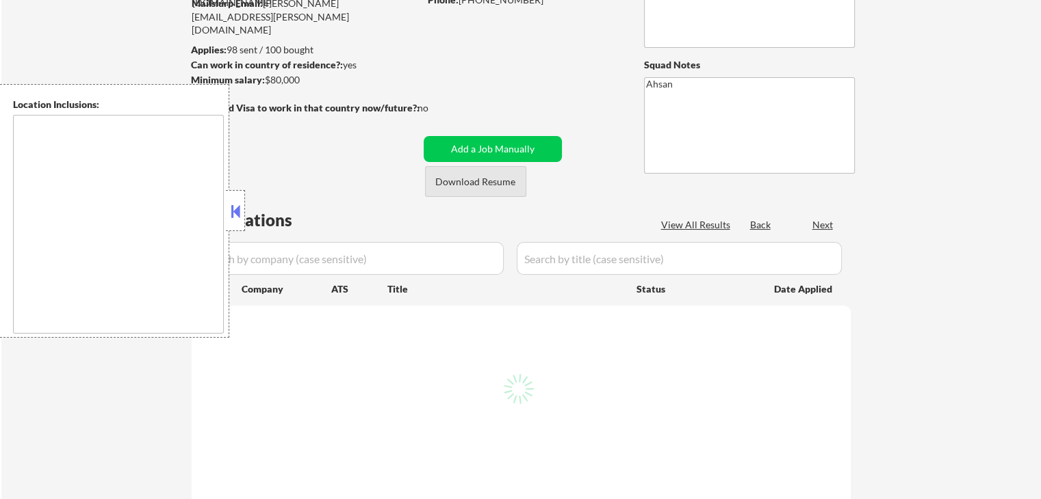
type textarea "[GEOGRAPHIC_DATA], [GEOGRAPHIC_DATA] [GEOGRAPHIC_DATA], [GEOGRAPHIC_DATA], [GEO…"
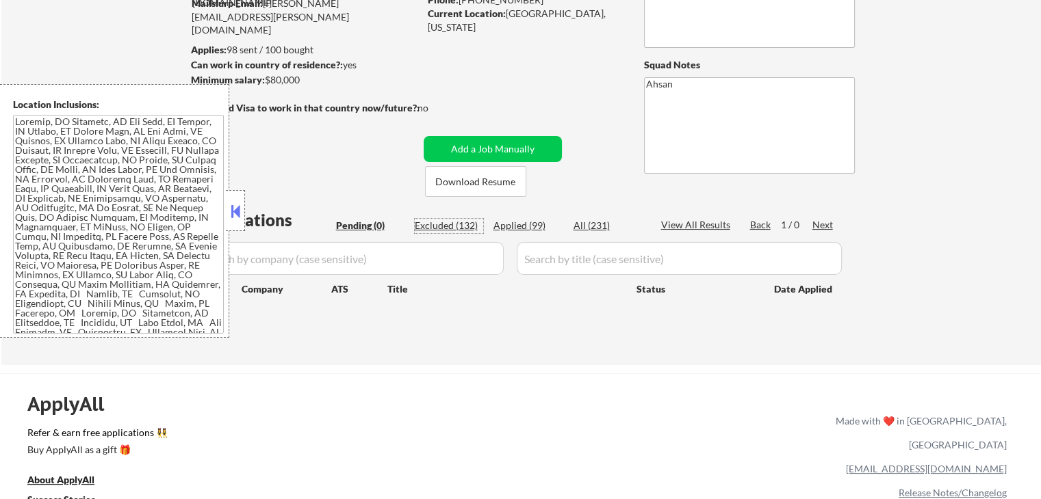
click at [465, 225] on div "Excluded (132)" at bounding box center [449, 226] width 68 height 14
select select ""excluded__expired_""
select select ""excluded__other_""
select select ""excluded__location_""
select select ""excluded__expired_""
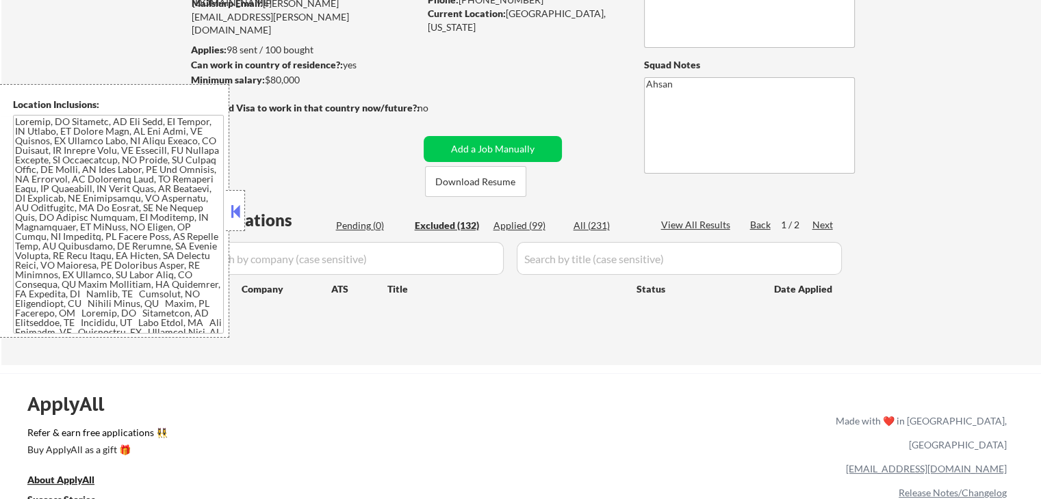
select select ""excluded__expired_""
select select ""excluded__salary_""
select select ""excluded__expired_""
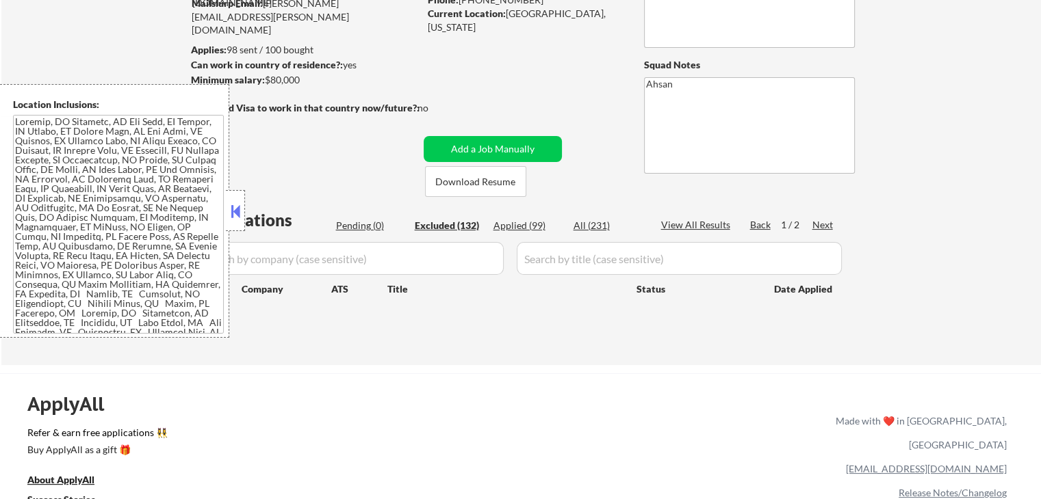
select select ""excluded__expired_""
select select ""excluded__location_""
select select ""excluded__salary_""
select select ""excluded__location_""
select select ""excluded__expired_""
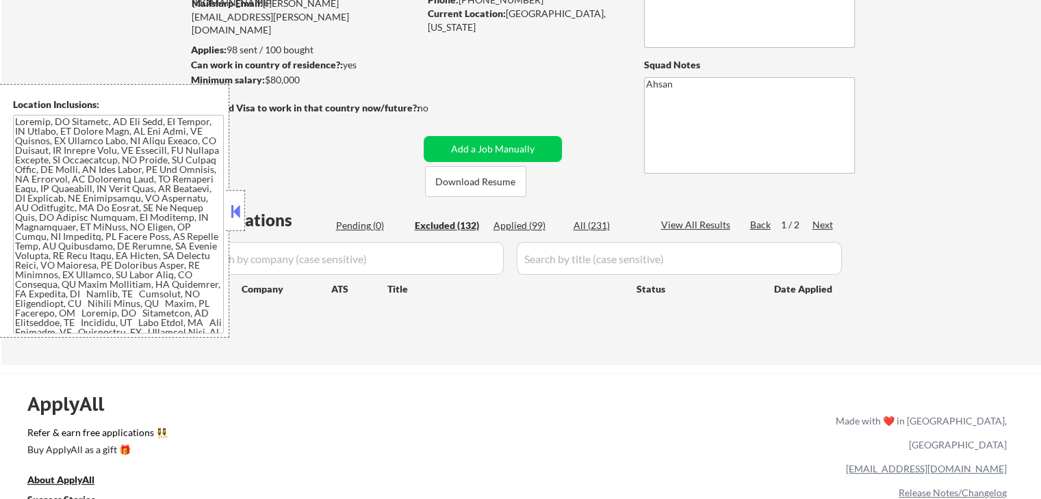
select select ""excluded__location_""
select select ""excluded__expired_""
select select ""excluded""
select select ""excluded__location_""
select select ""excluded__expired_""
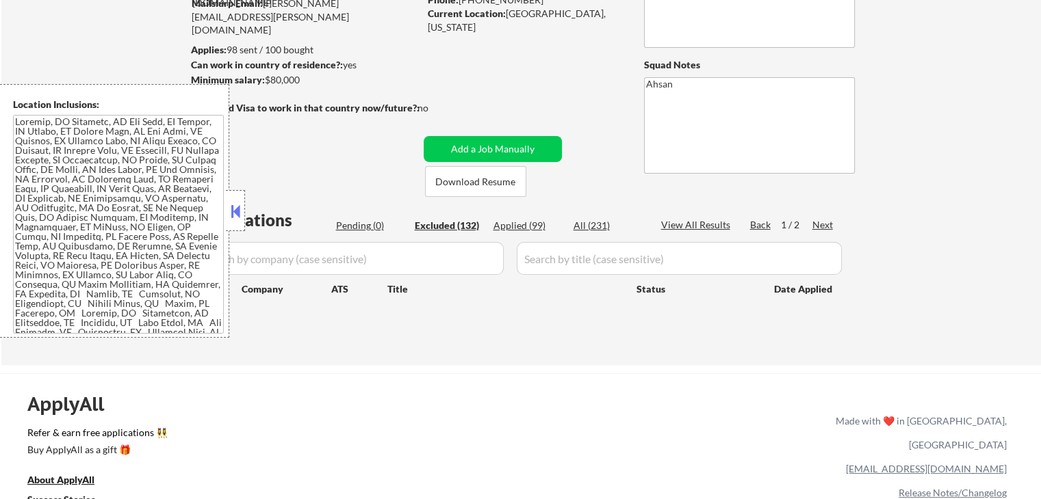
select select ""excluded__location_""
select select ""excluded__expired_""
select select ""excluded""
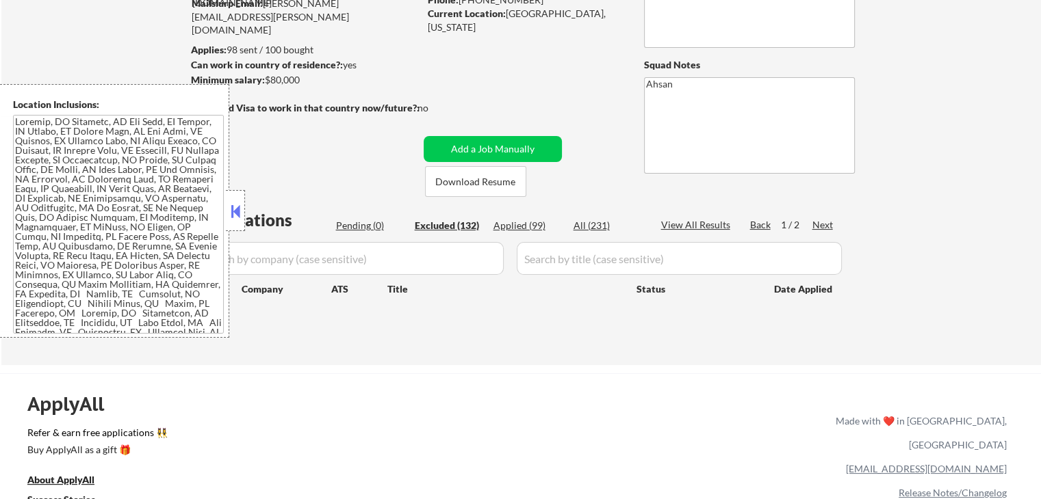
select select ""excluded__location_""
select select ""excluded__expired_""
select select ""excluded""
select select ""excluded__location_""
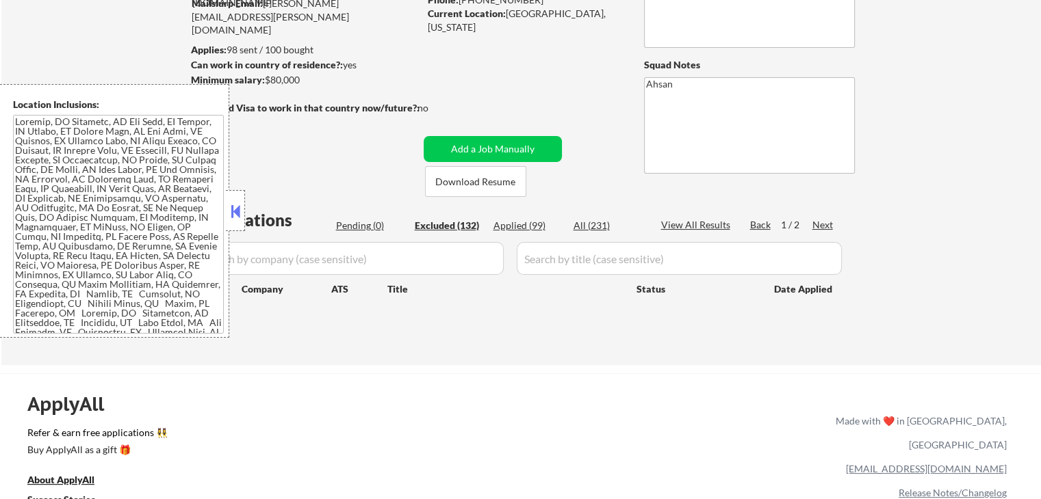
select select ""excluded""
select select ""excluded__salary_""
select select ""excluded__other_""
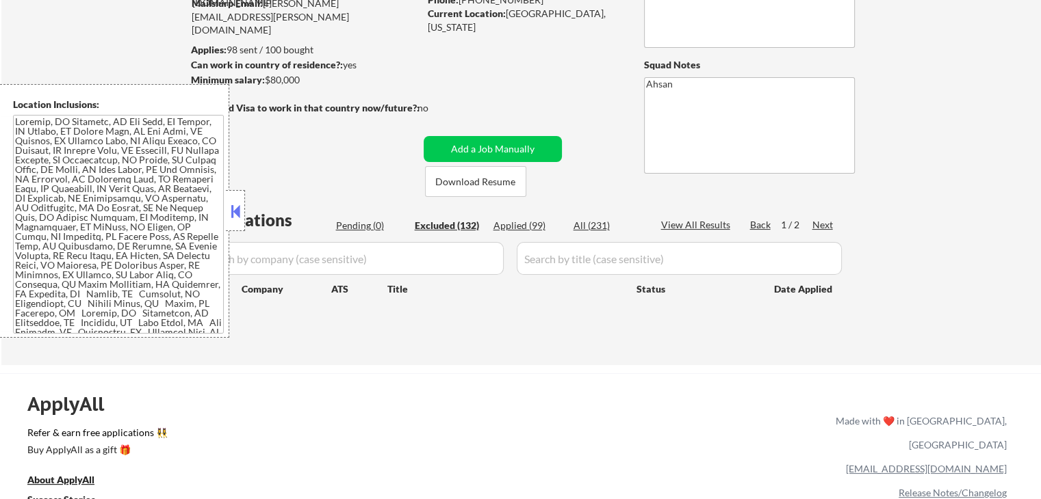
select select ""excluded__other_""
select select ""excluded__expired_""
select select ""excluded""
select select ""excluded__location_""
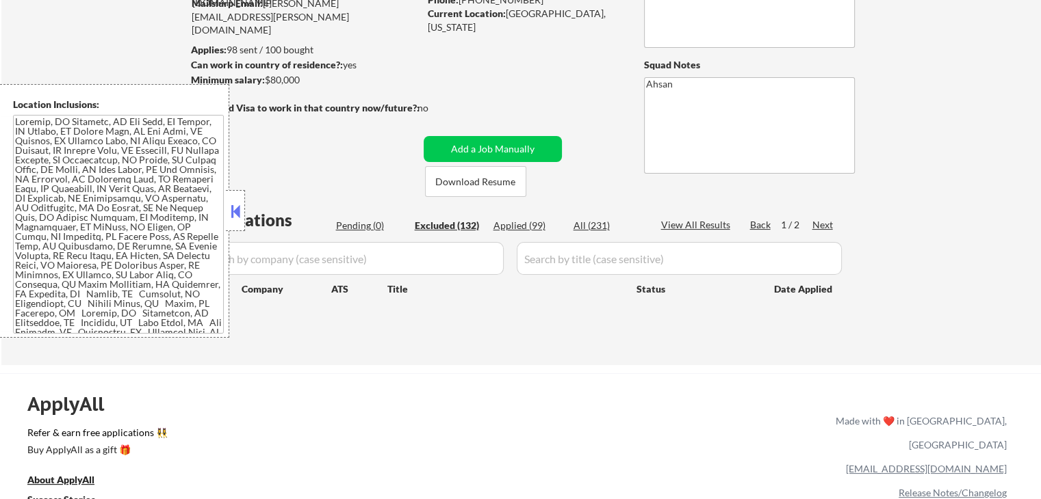
select select ""excluded__expired_""
select select ""excluded""
select select ""excluded__expired_""
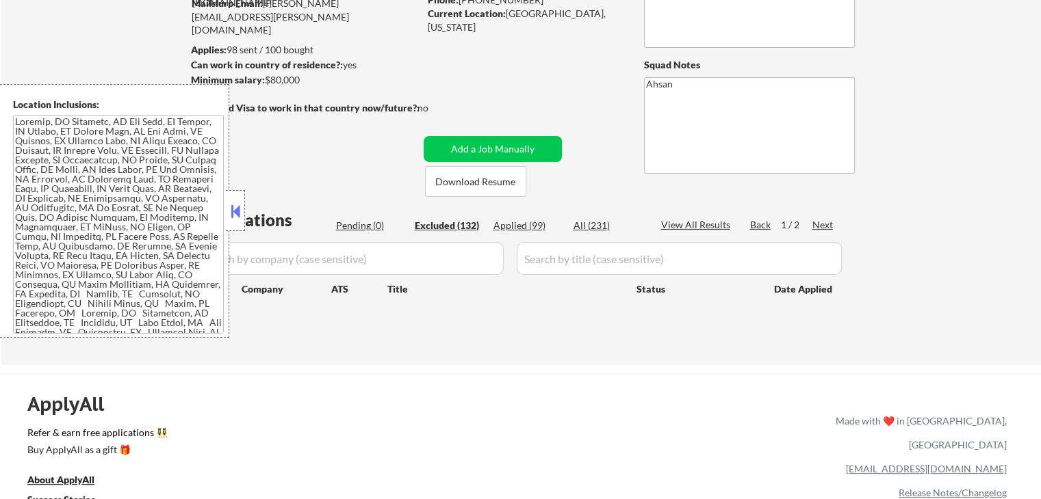
select select ""excluded__expired_""
select select ""excluded__other_""
select select ""excluded__location_""
select select ""excluded__expired_""
select select ""excluded""
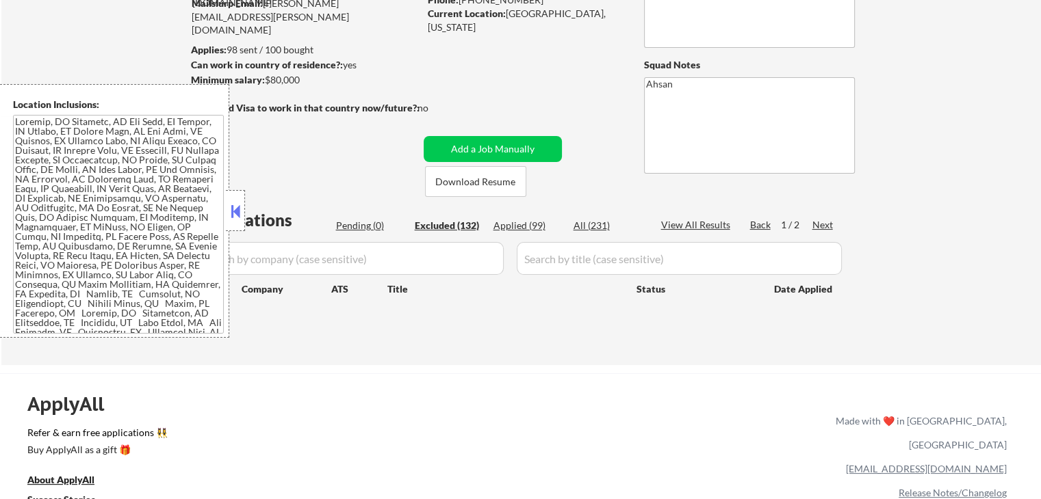
select select ""excluded__location_""
select select ""excluded""
select select ""excluded__expired_""
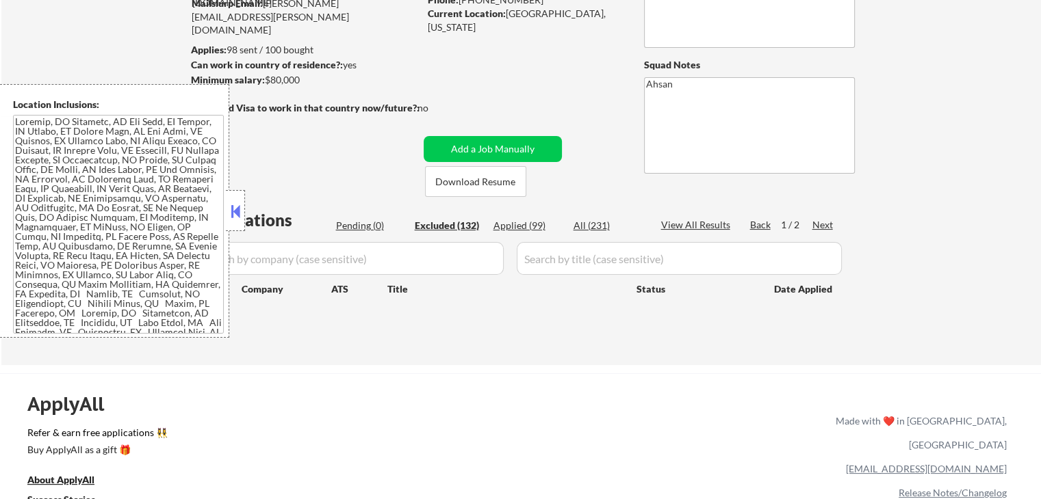
select select ""excluded__location_""
select select ""excluded__salary_""
select select ""excluded__expired_""
select select ""excluded__salary_""
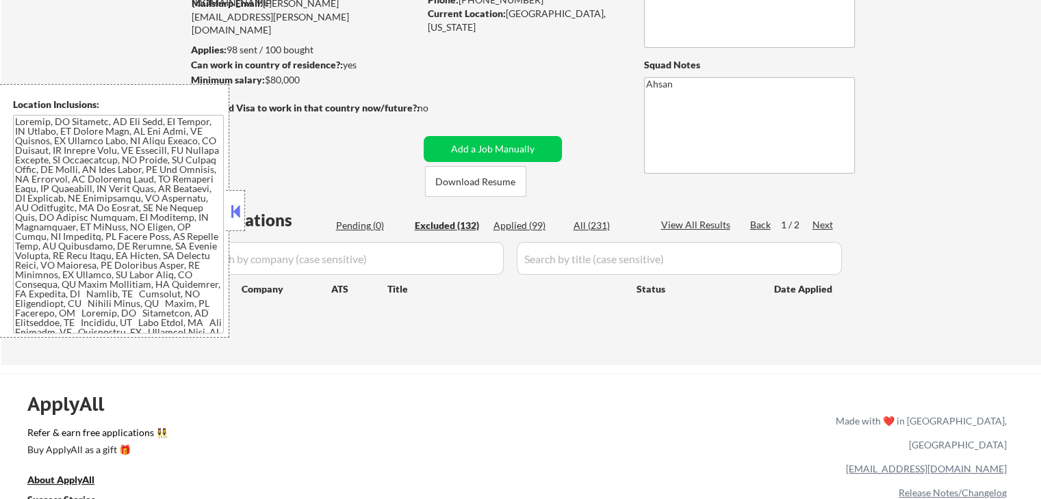
select select ""excluded__expired_""
select select ""excluded""
select select ""excluded__expired_""
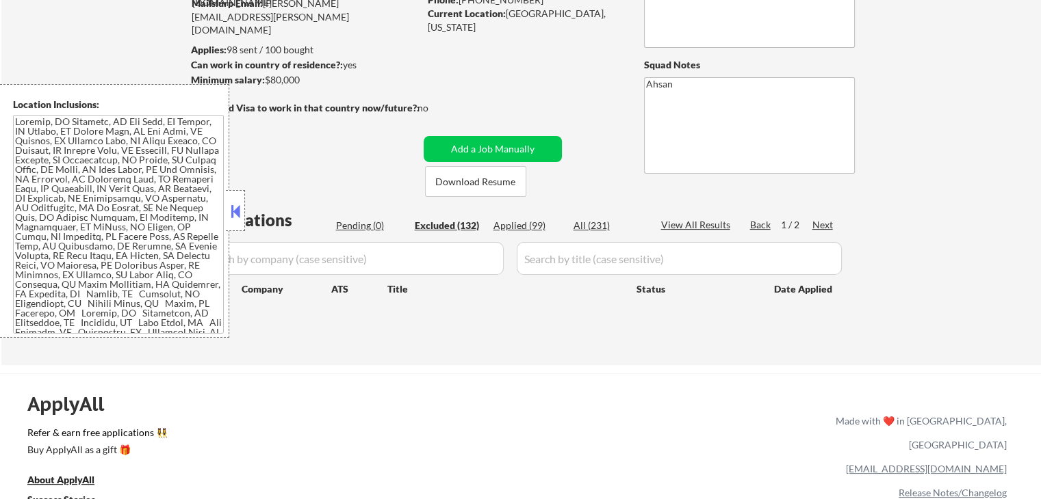
select select ""excluded__other_""
select select ""excluded__expired_""
select select ""excluded__other_""
select select ""excluded__expired_""
select select ""excluded__location_""
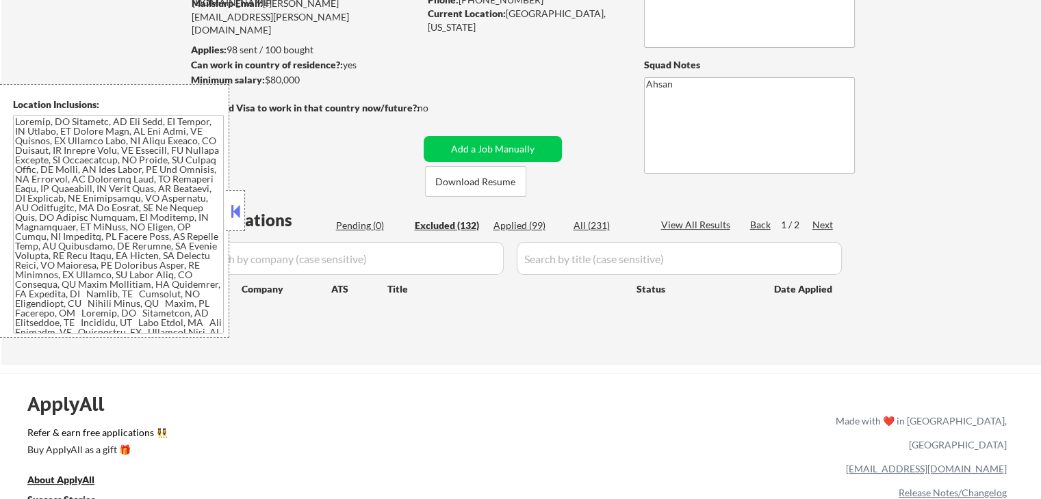
select select ""excluded__location_""
select select ""excluded__expired_""
select select ""excluded__location_""
select select ""excluded__salary_""
select select ""excluded""
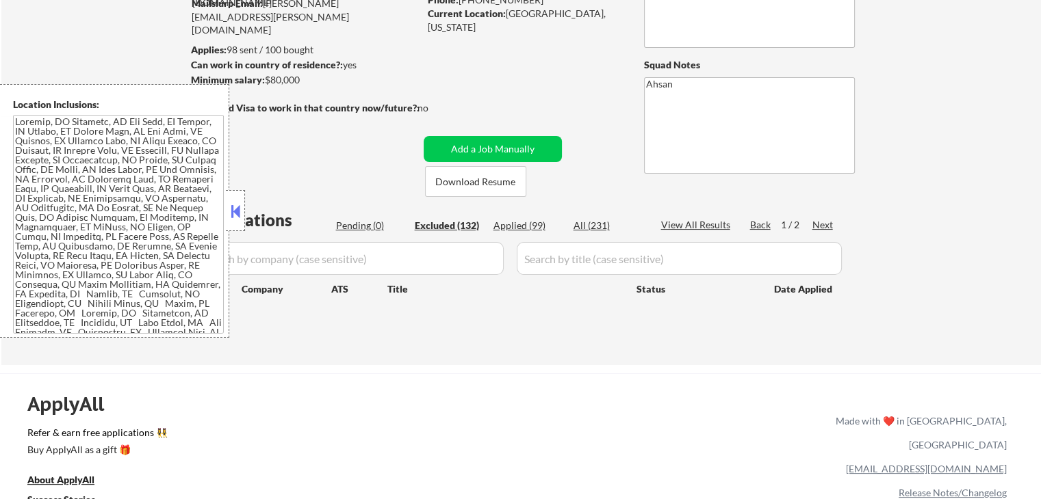
select select ""excluded""
select select ""excluded__salary_""
select select ""excluded""
select select ""excluded__salary_""
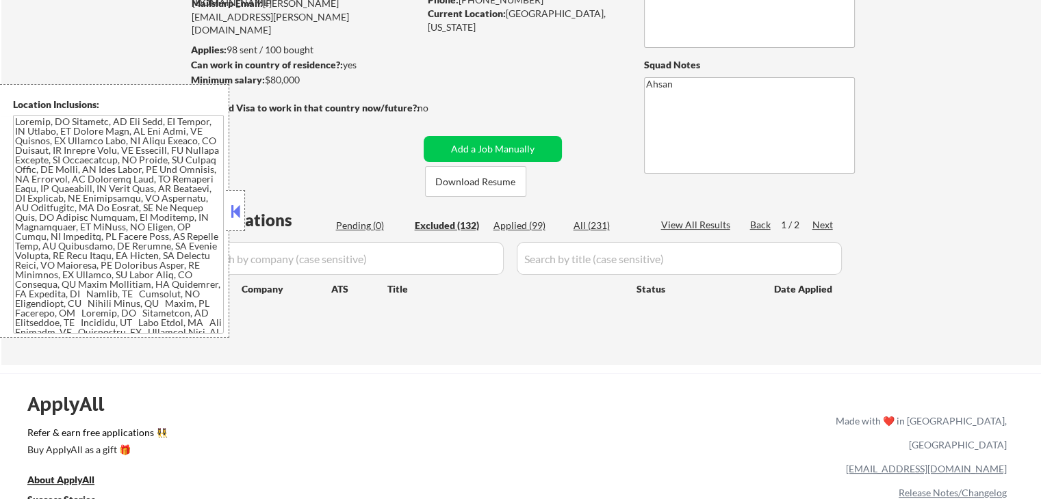
select select ""excluded""
select select ""excluded__location_""
select select ""excluded__expired_""
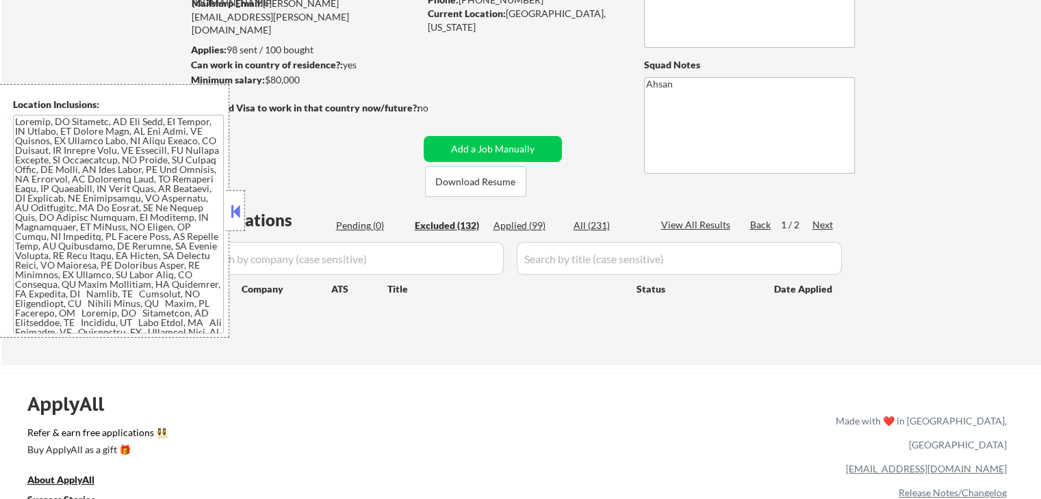
select select ""excluded__expired_""
select select ""excluded__location_""
select select ""excluded__expired_""
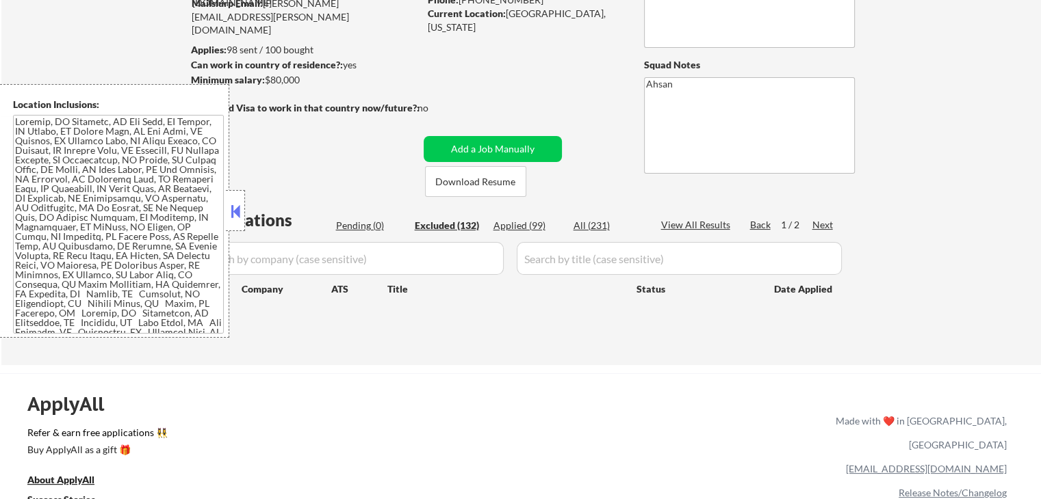
select select ""excluded__expired_""
select select ""excluded""
select select ""excluded__expired_""
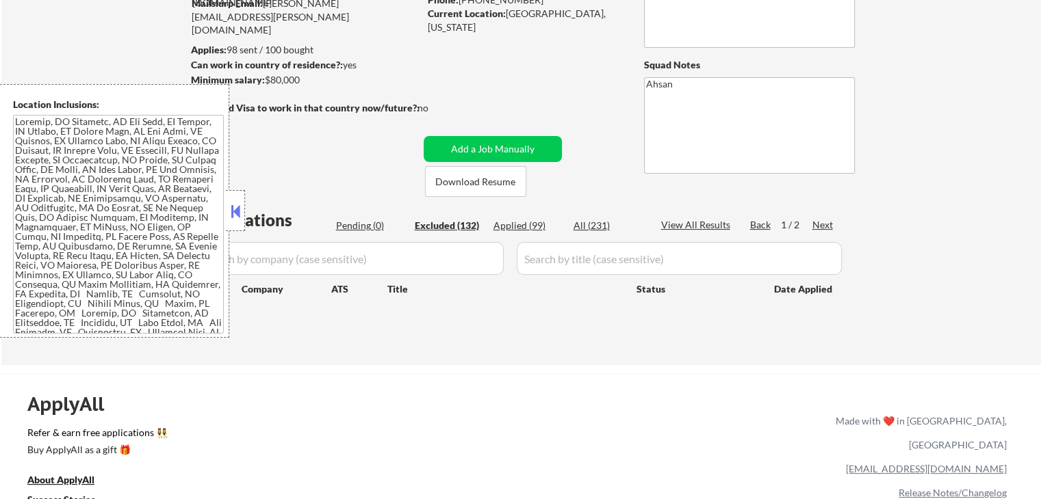
select select ""excluded__expired_""
select select ""excluded__salary_""
select select ""excluded__location_""
select select ""excluded__expired_""
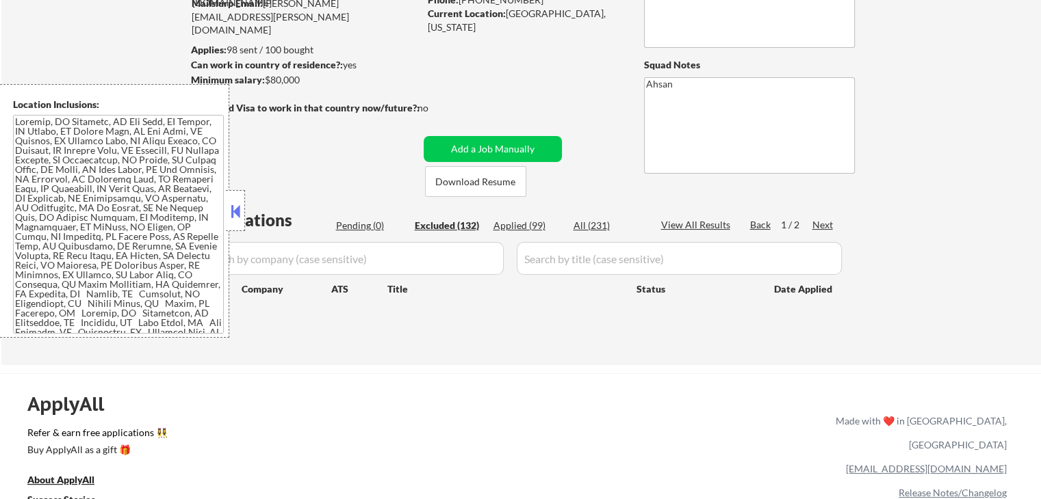
select select ""excluded__location_""
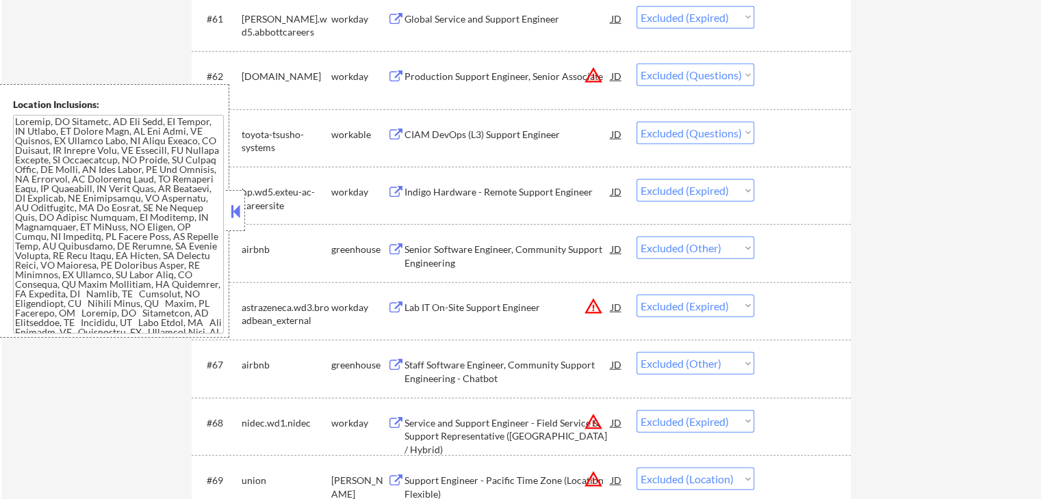
scroll to position [3603, 0]
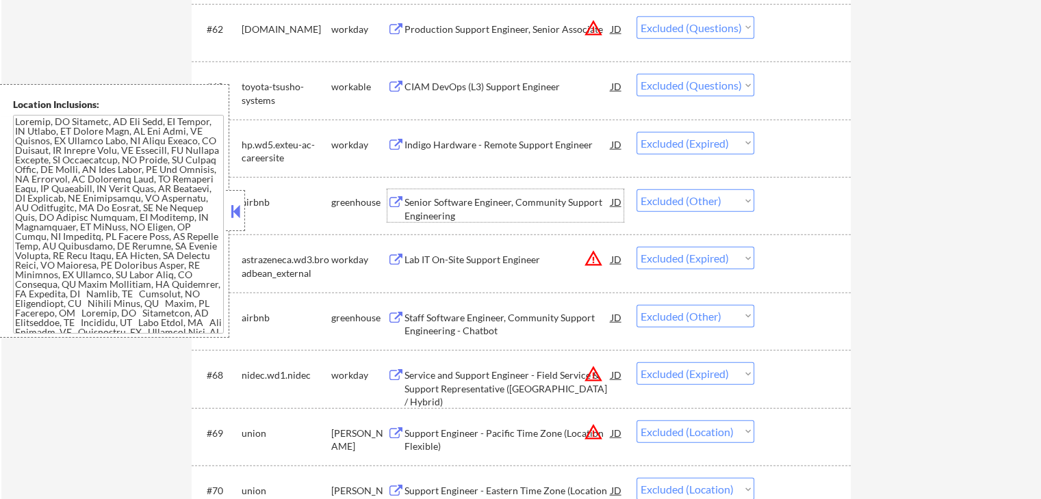
click at [406, 205] on div "Senior Software Engineer, Community Support Engineering" at bounding box center [507, 209] width 207 height 27
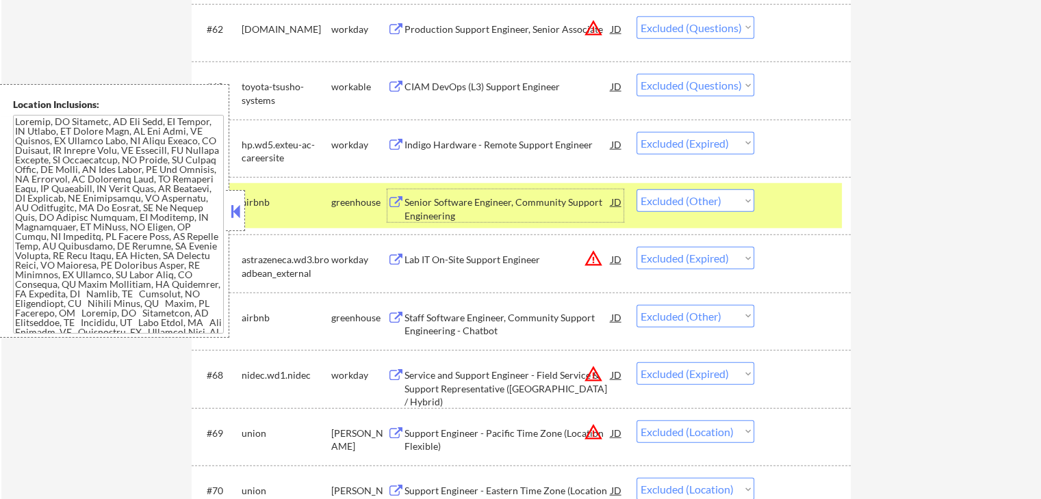
drag, startPoint x: 709, startPoint y: 197, endPoint x: 707, endPoint y: 205, distance: 8.5
click at [709, 197] on select "Choose an option... Pending Applied Excluded (Questions) Excluded (Expired) Exc…" at bounding box center [695, 200] width 118 height 23
click at [636, 189] on select "Choose an option... Pending Applied Excluded (Questions) Excluded (Expired) Exc…" at bounding box center [695, 200] width 118 height 23
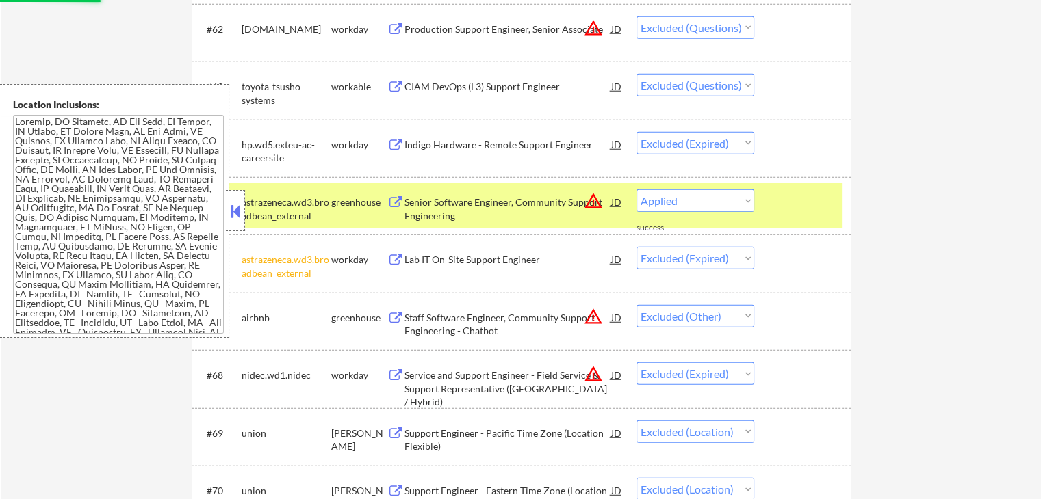
select select ""excluded__expired_""
select select ""excluded__other_""
select select ""excluded__expired_""
select select ""excluded__location_""
select select ""excluded__expired_""
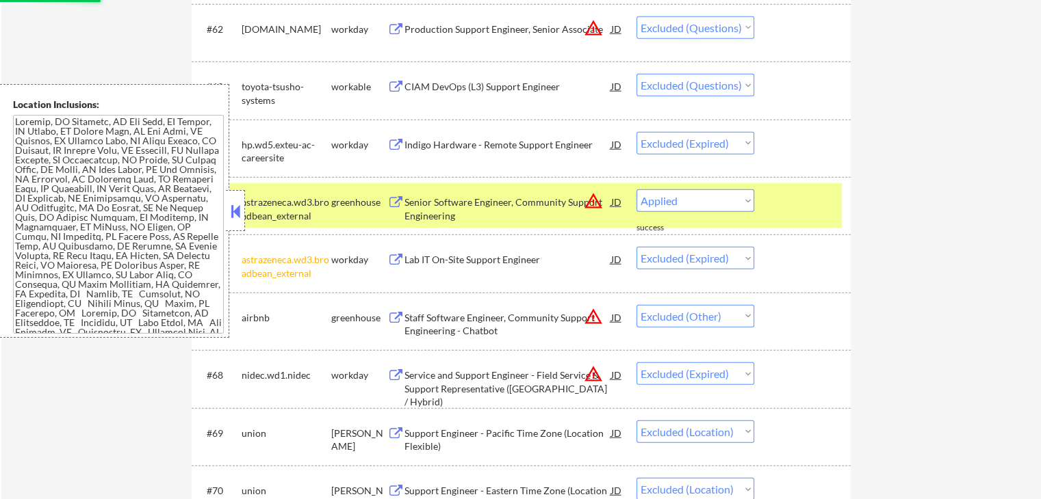
select select ""excluded__location_""
select select ""excluded__salary_""
select select ""excluded""
select select ""excluded__salary_""
select select ""excluded""
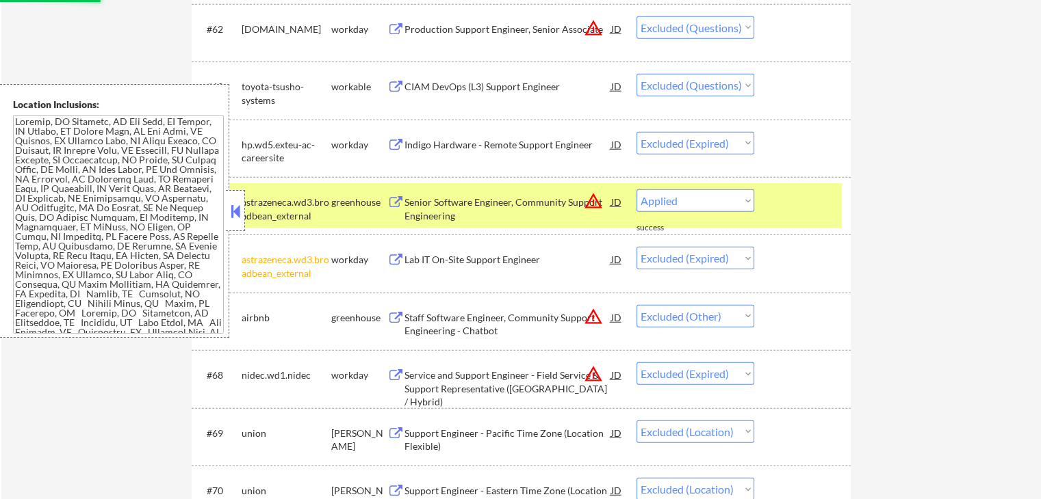
select select ""excluded__salary_""
select select ""excluded""
select select ""excluded__location_""
select select ""excluded__expired_""
select select ""excluded__location_""
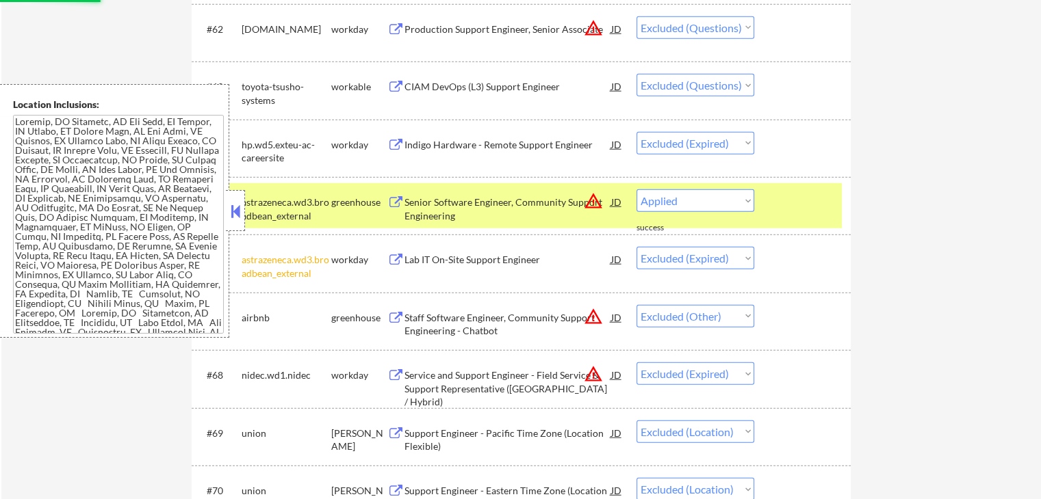
select select ""excluded__expired_""
select select ""excluded""
select select ""excluded__expired_""
select select ""excluded__salary_""
select select ""excluded__location_""
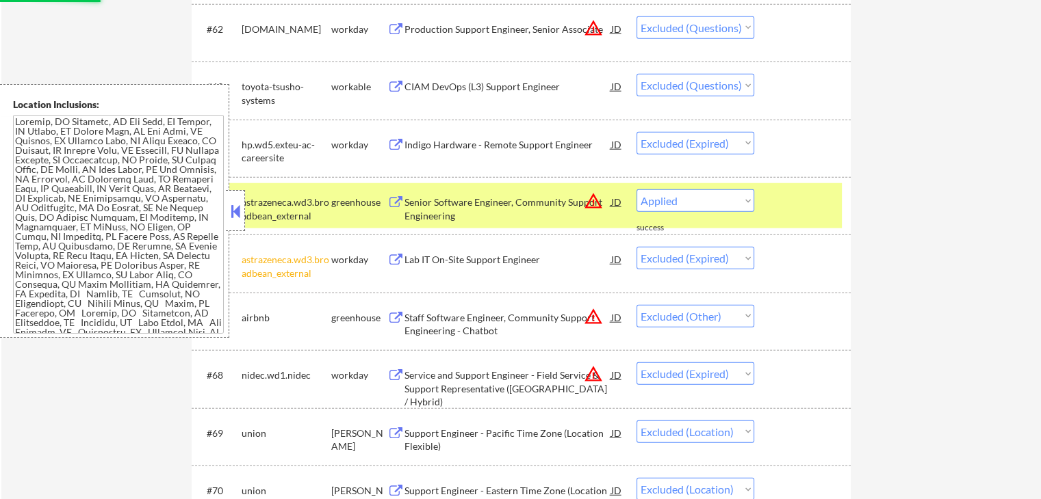
select select ""excluded__expired_""
select select ""excluded__location_""
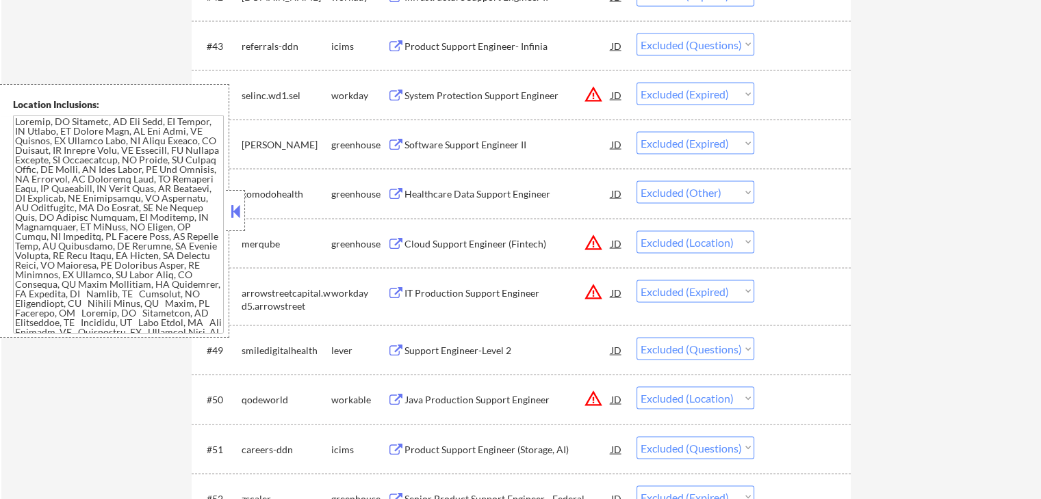
scroll to position [2637, 0]
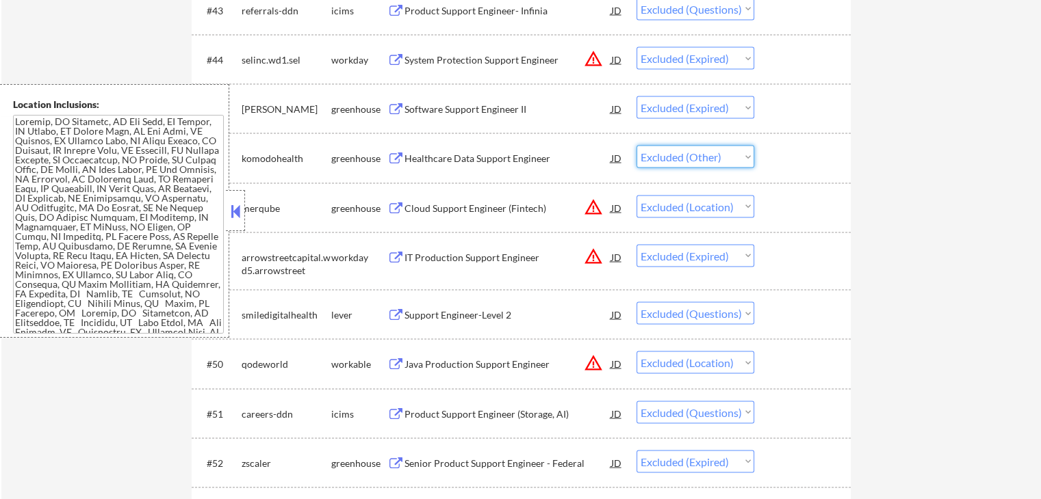
drag, startPoint x: 678, startPoint y: 159, endPoint x: 677, endPoint y: 168, distance: 9.0
click at [678, 159] on select "Choose an option... Pending Applied Excluded (Questions) Excluded (Expired) Exc…" at bounding box center [695, 157] width 118 height 23
click at [636, 146] on select "Choose an option... Pending Applied Excluded (Questions) Excluded (Expired) Exc…" at bounding box center [695, 157] width 118 height 23
select select ""excluded__location_""
select select ""excluded__expired_""
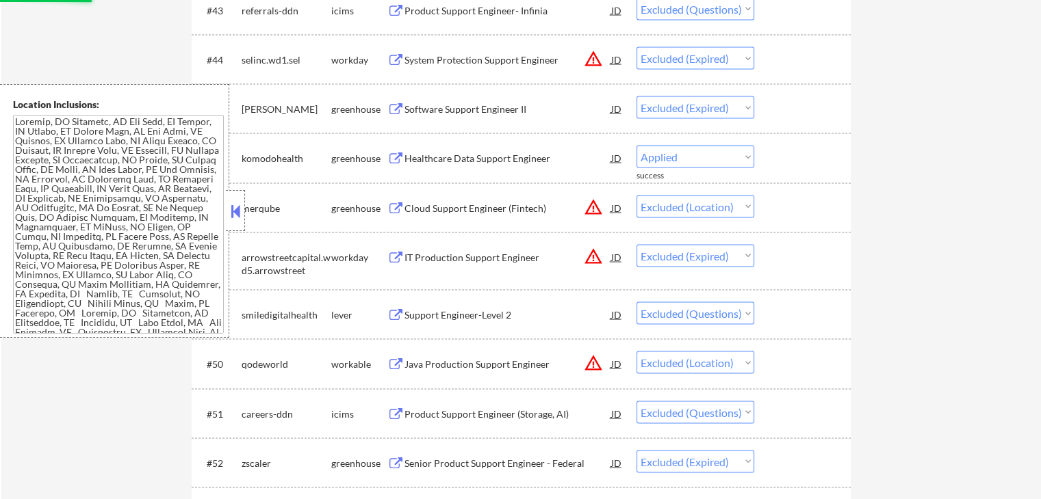
select select ""excluded""
select select ""excluded__location_""
select select ""excluded""
select select ""excluded__expired_""
select select ""excluded__location_""
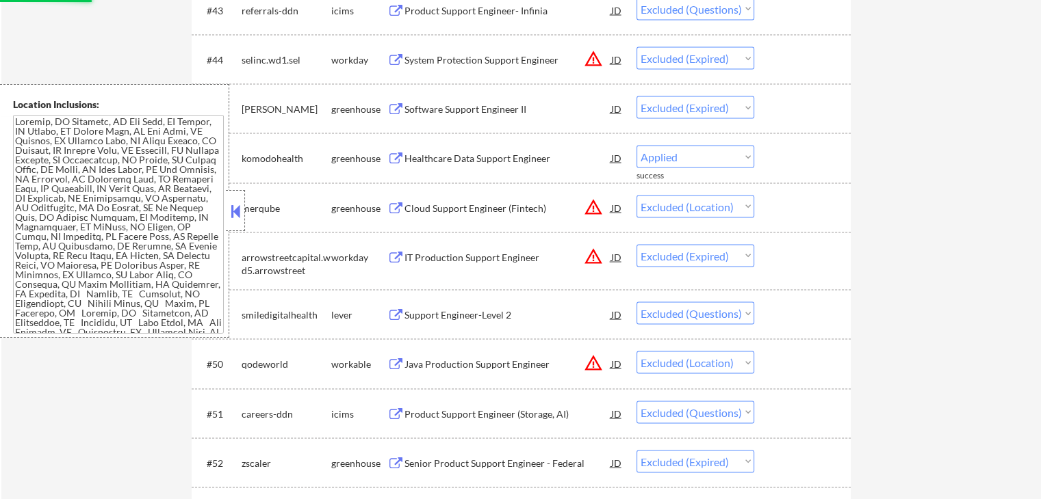
select select ""excluded__salary_""
select select ""excluded__expired_""
select select ""excluded__salary_""
select select ""excluded__expired_""
select select ""excluded""
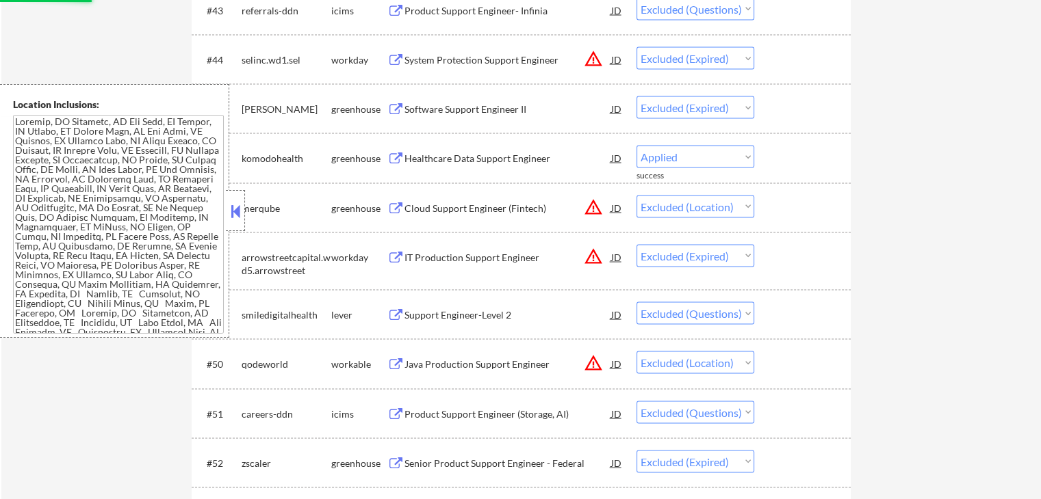
select select ""excluded__expired_""
select select ""excluded__other_""
select select ""excluded__expired_""
select select ""excluded__location_""
select select ""excluded__expired_""
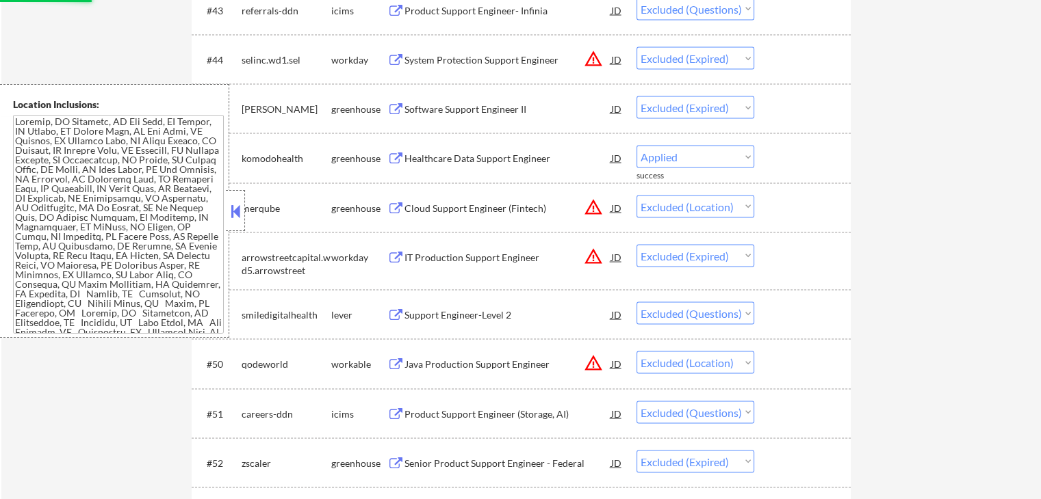
select select ""excluded__location_""
select select ""excluded__salary_""
select select ""excluded""
select select ""excluded__salary_""
select select ""excluded""
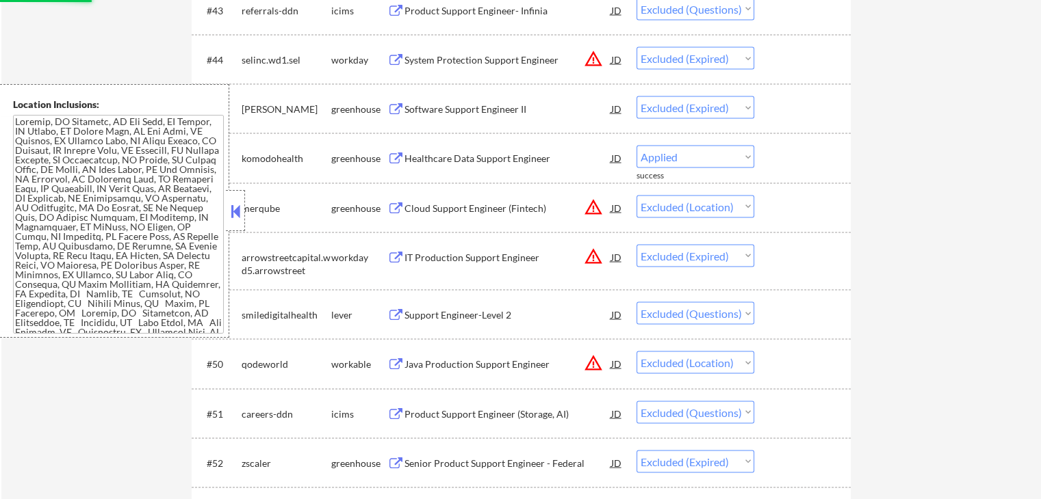
select select ""excluded__salary_""
select select ""excluded""
select select ""excluded__location_""
select select ""excluded__expired_""
select select ""excluded__location_""
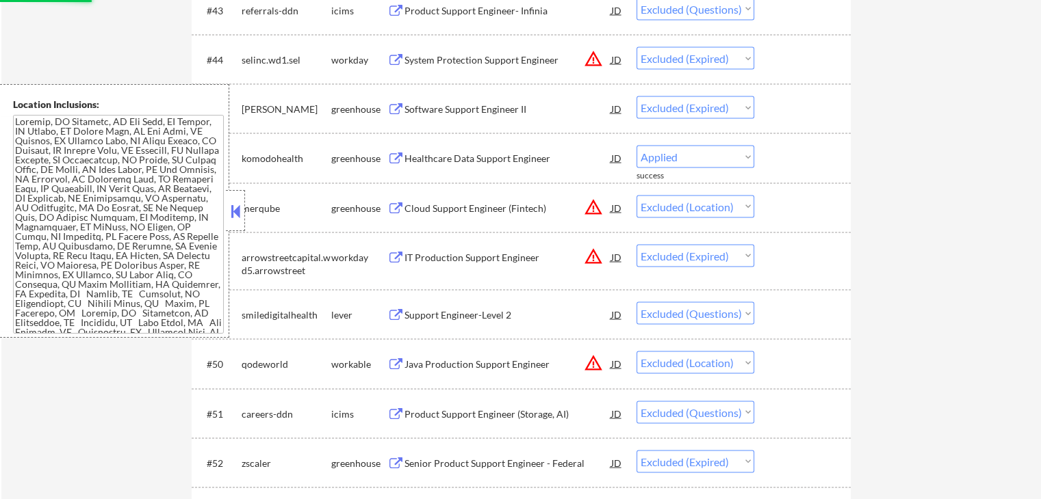
select select ""excluded__expired_""
select select ""excluded""
select select ""excluded__expired_""
select select ""excluded__salary_""
select select ""excluded__location_""
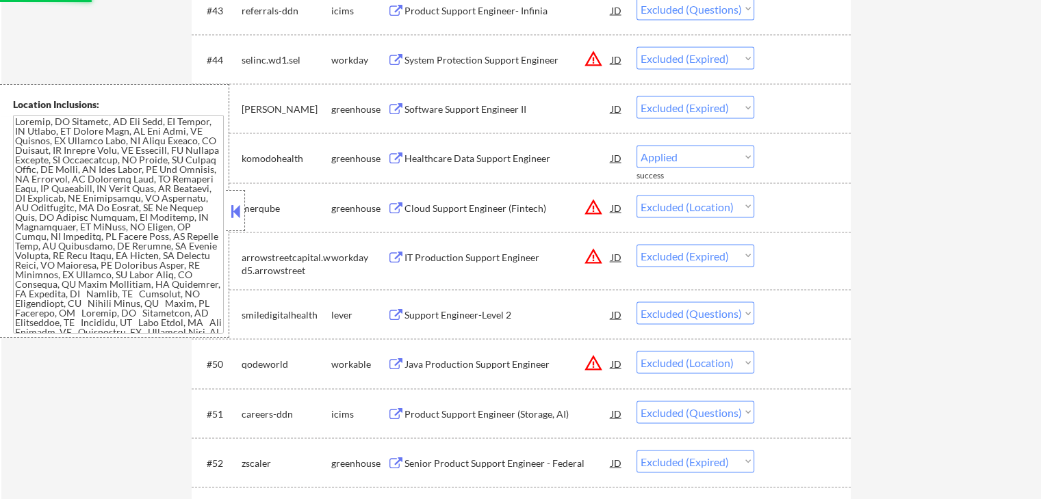
select select ""excluded__expired_""
select select ""excluded__location_""
select select ""excluded__expired_""
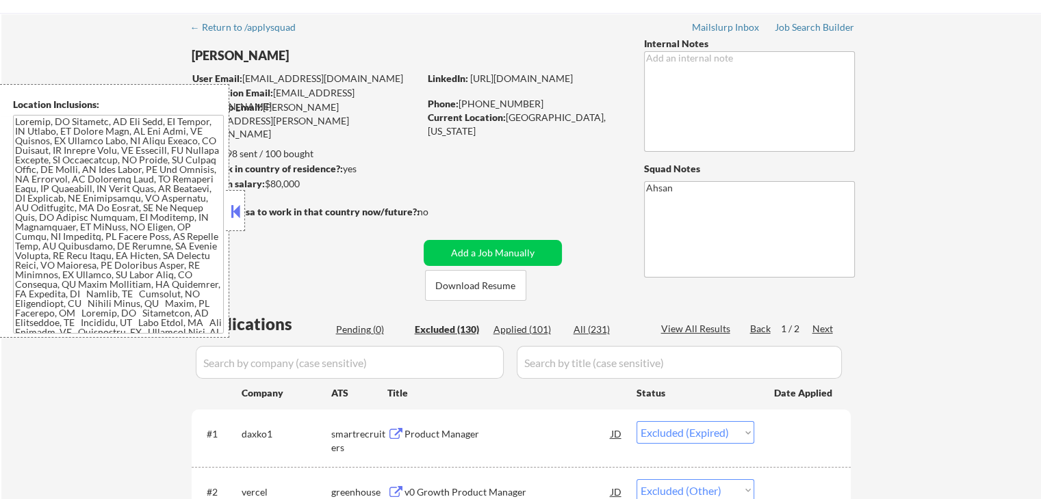
scroll to position [0, 0]
